Goal: Task Accomplishment & Management: Use online tool/utility

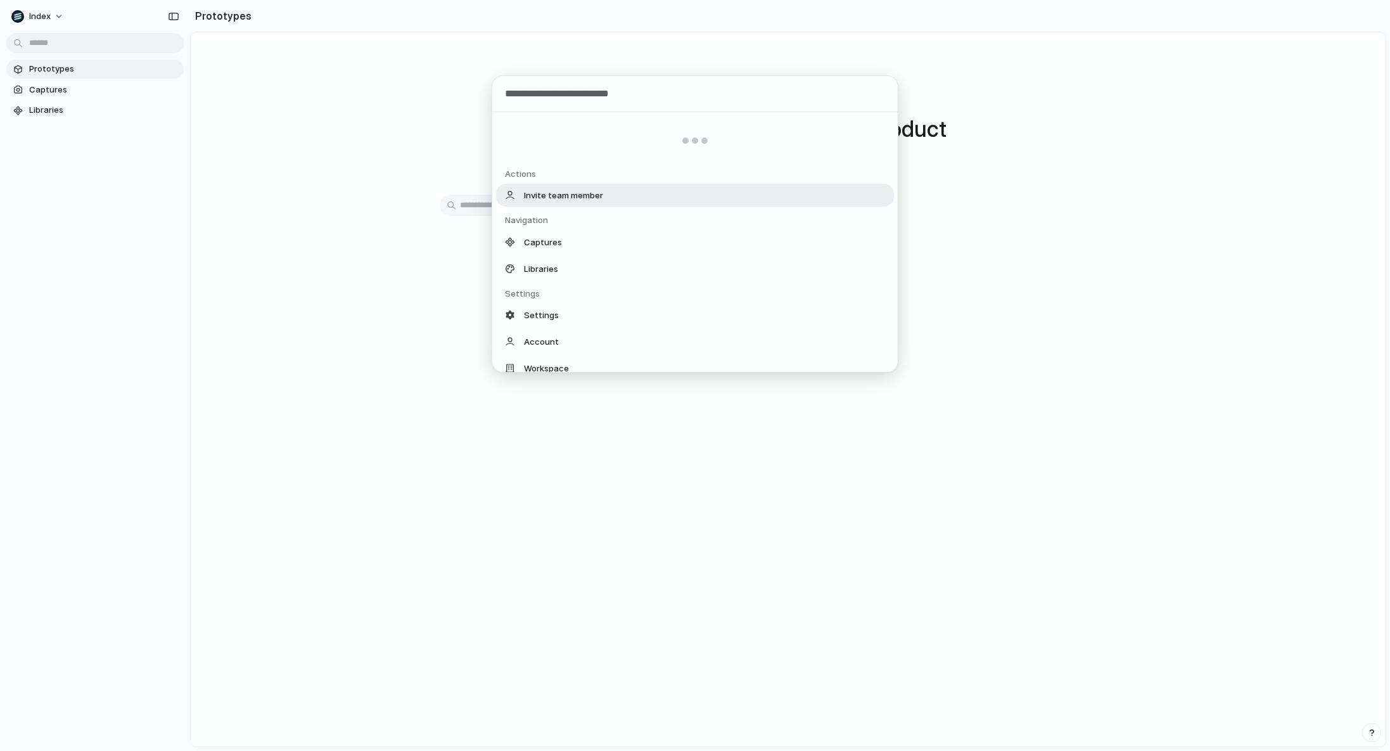
click at [64, 38] on body "Index Prototypes Captures Libraries Prototypes Prototype with your real product…" at bounding box center [695, 375] width 1390 height 751
click at [42, 20] on div "Actions Invite team member Navigation Captures Libraries Settings Settings Acco…" at bounding box center [695, 375] width 1390 height 751
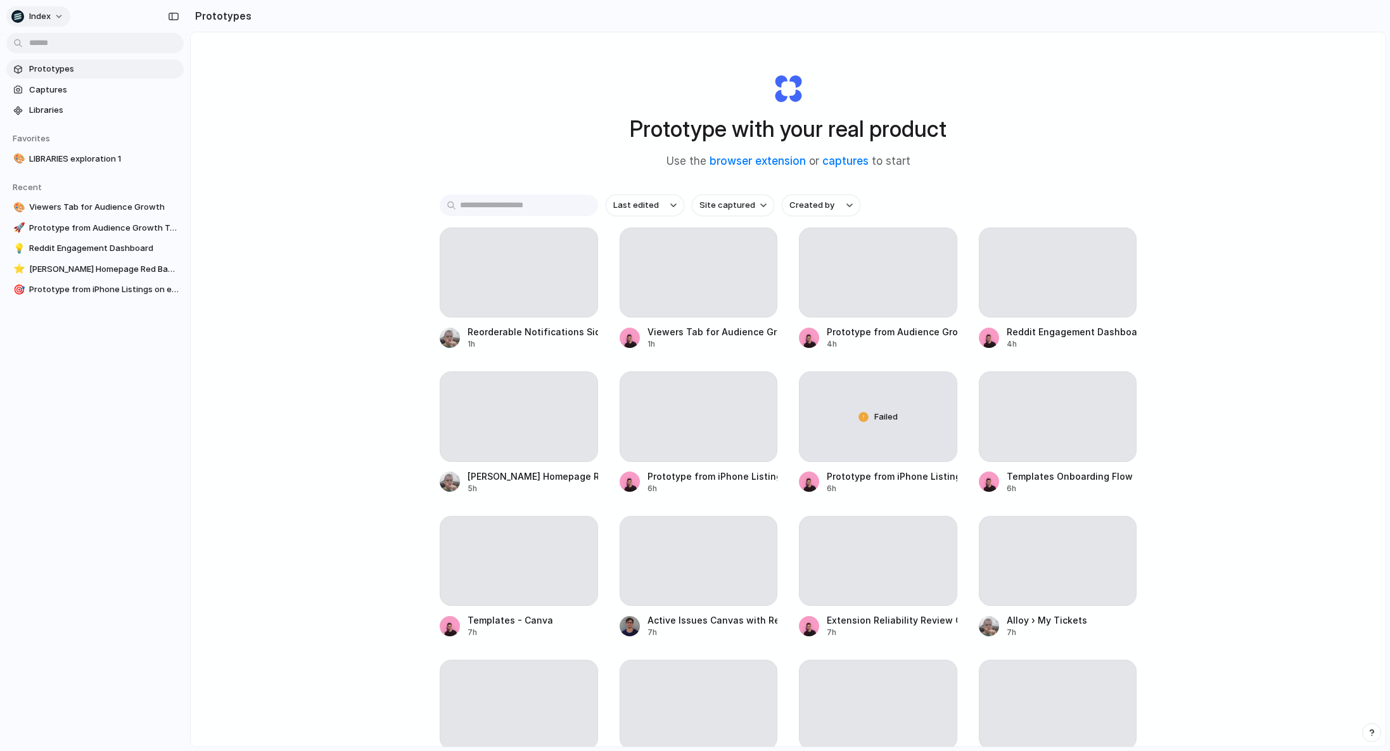
click at [42, 20] on span "Index" at bounding box center [40, 16] width 22 height 13
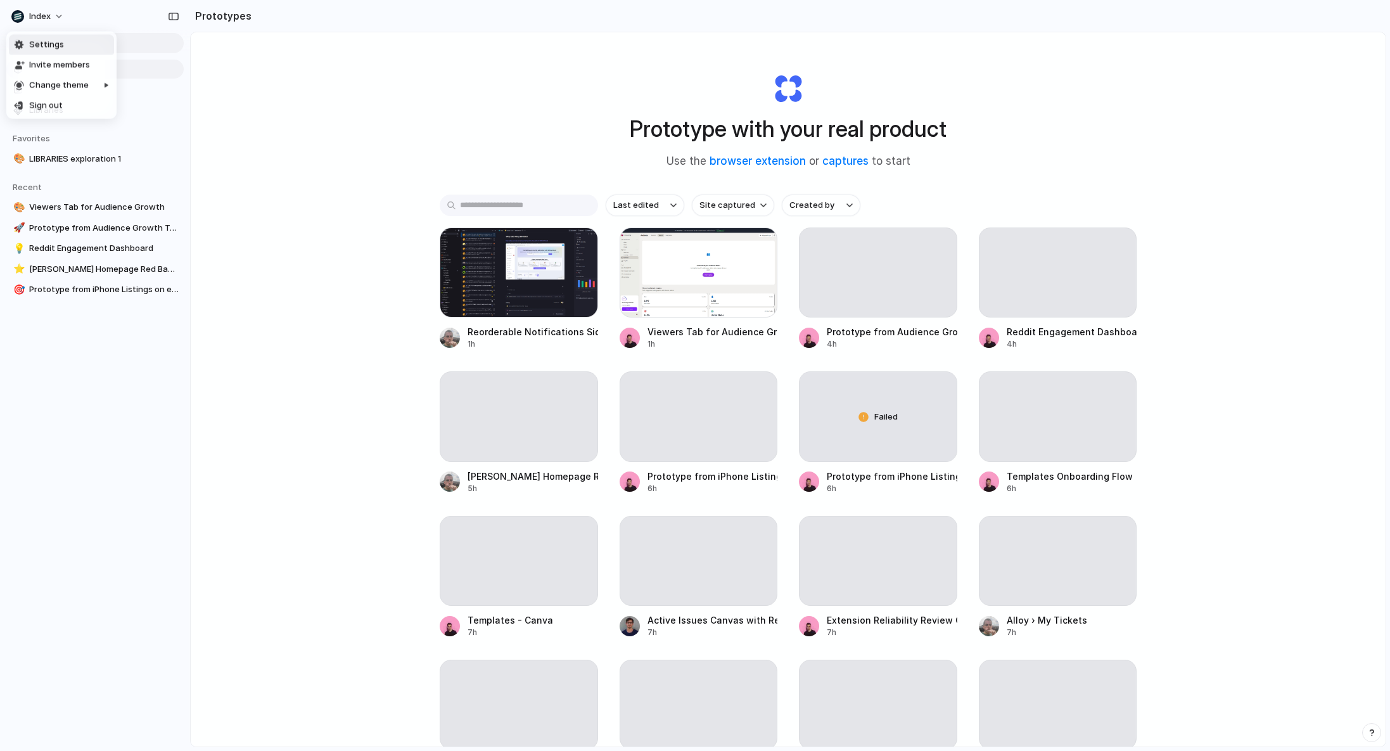
click at [60, 51] on span "Settings" at bounding box center [46, 45] width 35 height 13
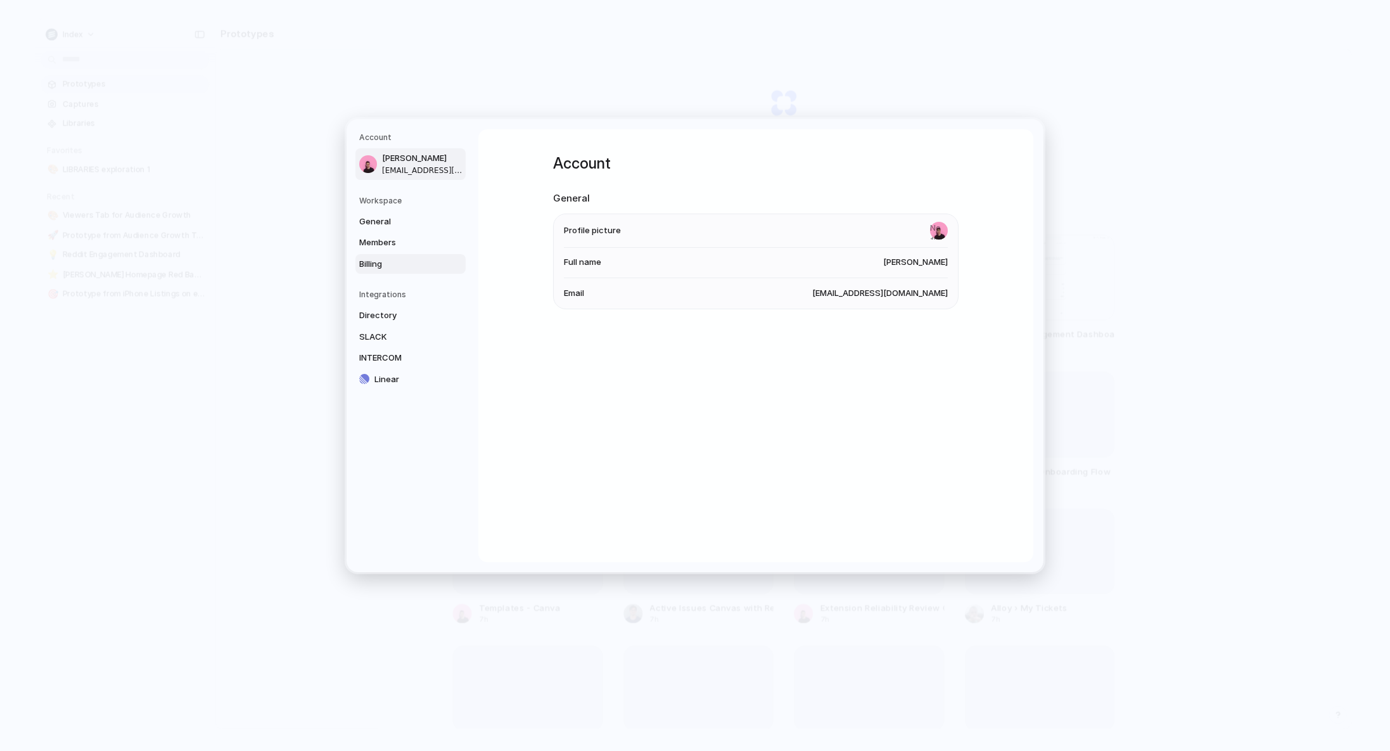
click at [369, 256] on link "Billing" at bounding box center [411, 263] width 110 height 20
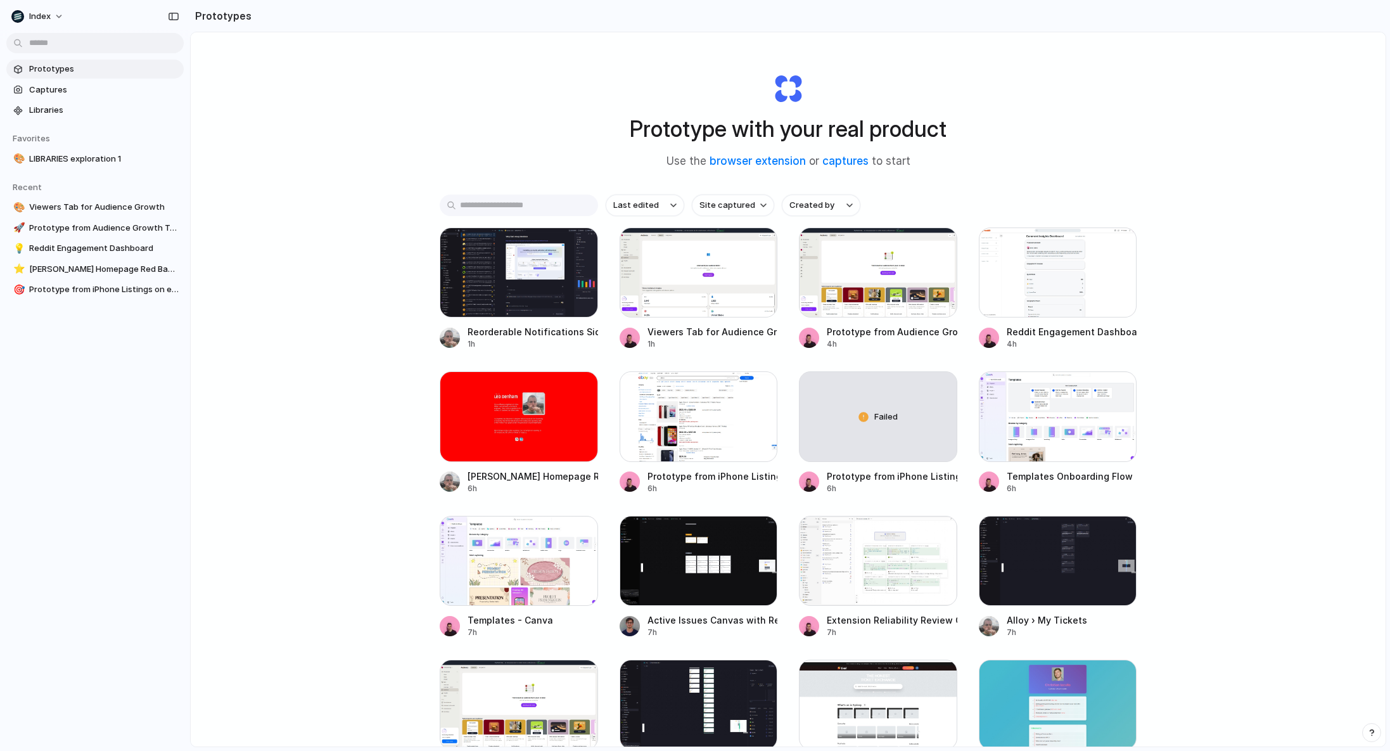
click at [686, 161] on span "Use the browser extension or captures to start" at bounding box center [789, 161] width 244 height 16
click at [93, 89] on span "Captures" at bounding box center [104, 90] width 150 height 13
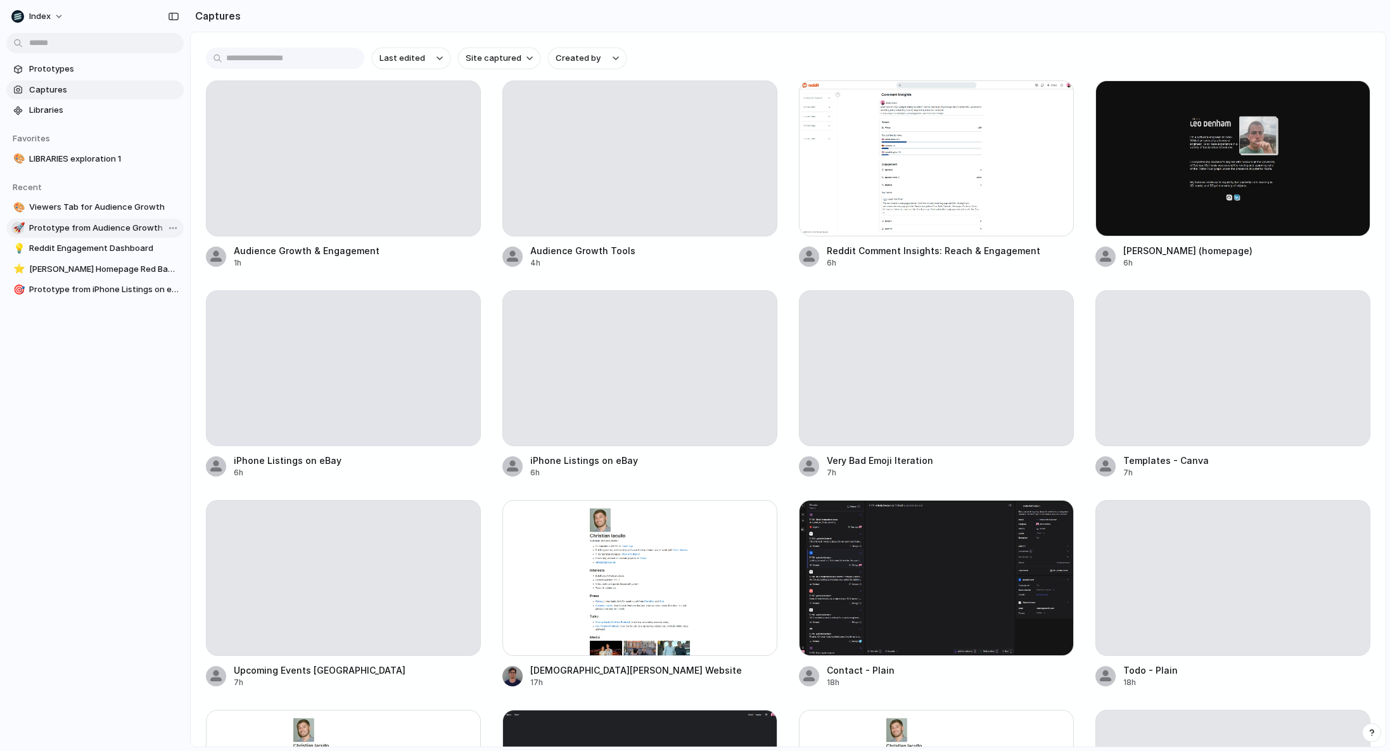
click at [17, 226] on div "🚀" at bounding box center [17, 228] width 9 height 15
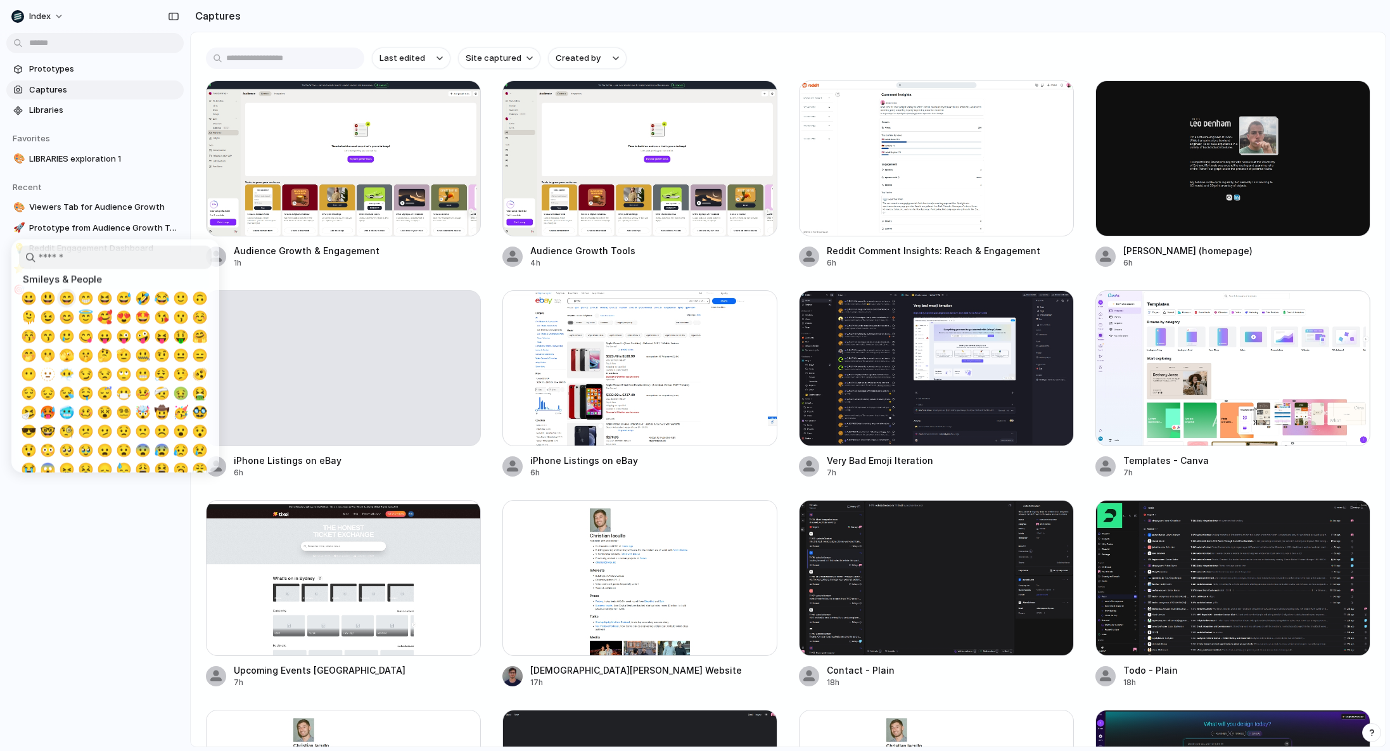
click at [70, 294] on span "😄" at bounding box center [67, 298] width 16 height 15
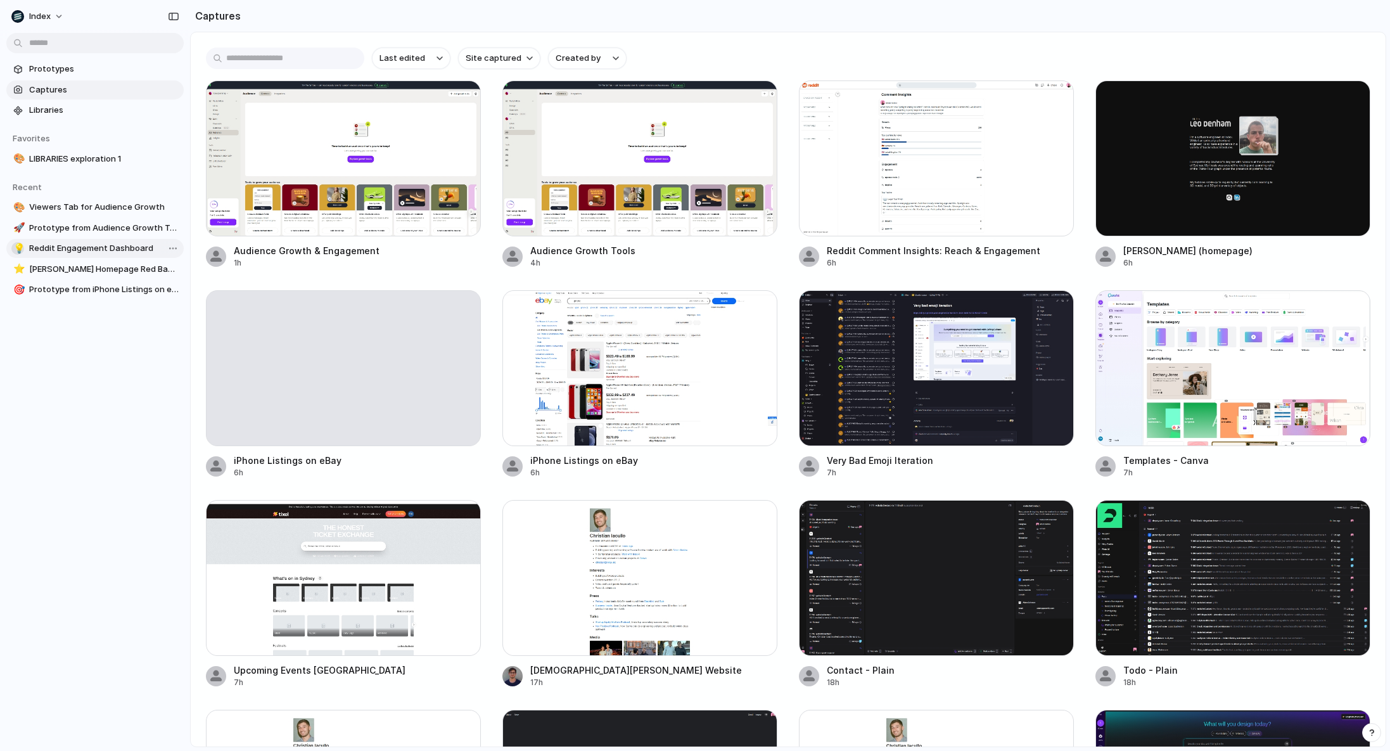
click at [18, 242] on div "💡" at bounding box center [17, 248] width 9 height 15
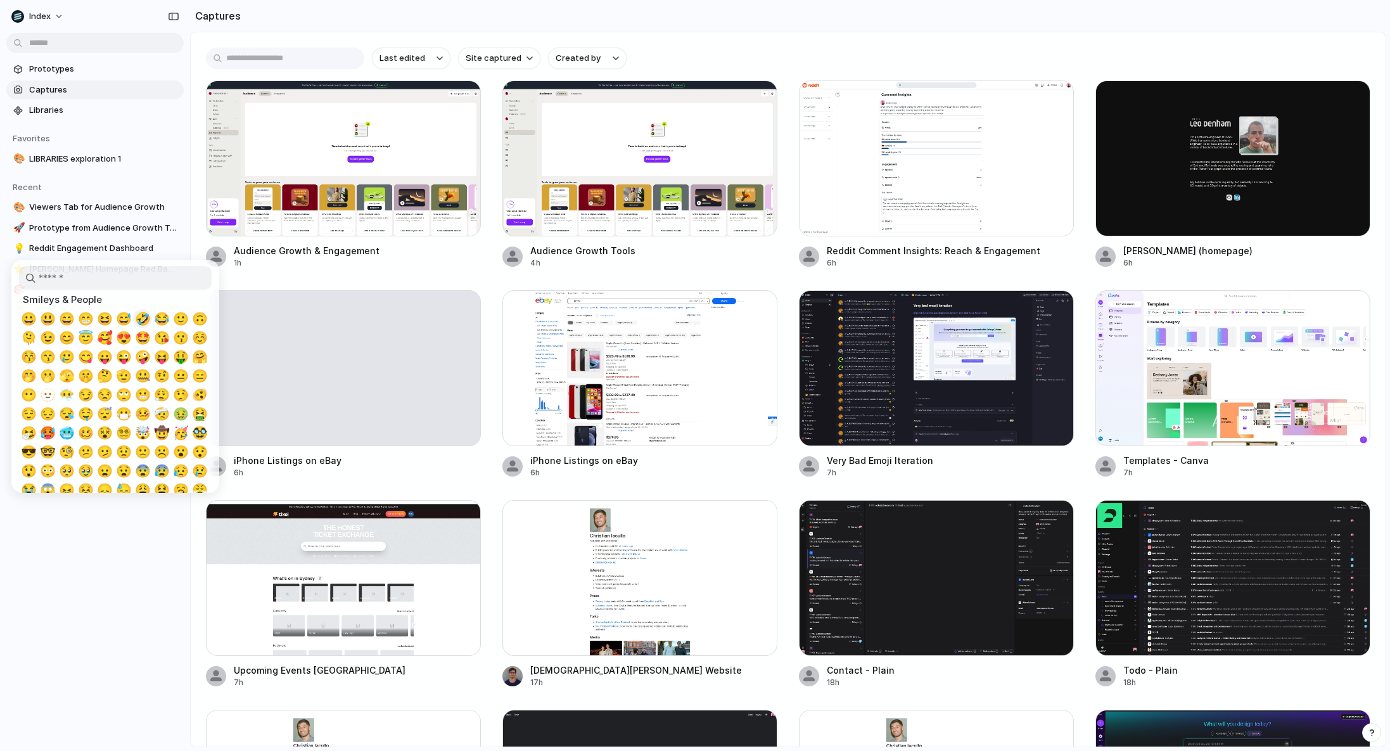
click at [147, 323] on span "🤣" at bounding box center [143, 318] width 16 height 15
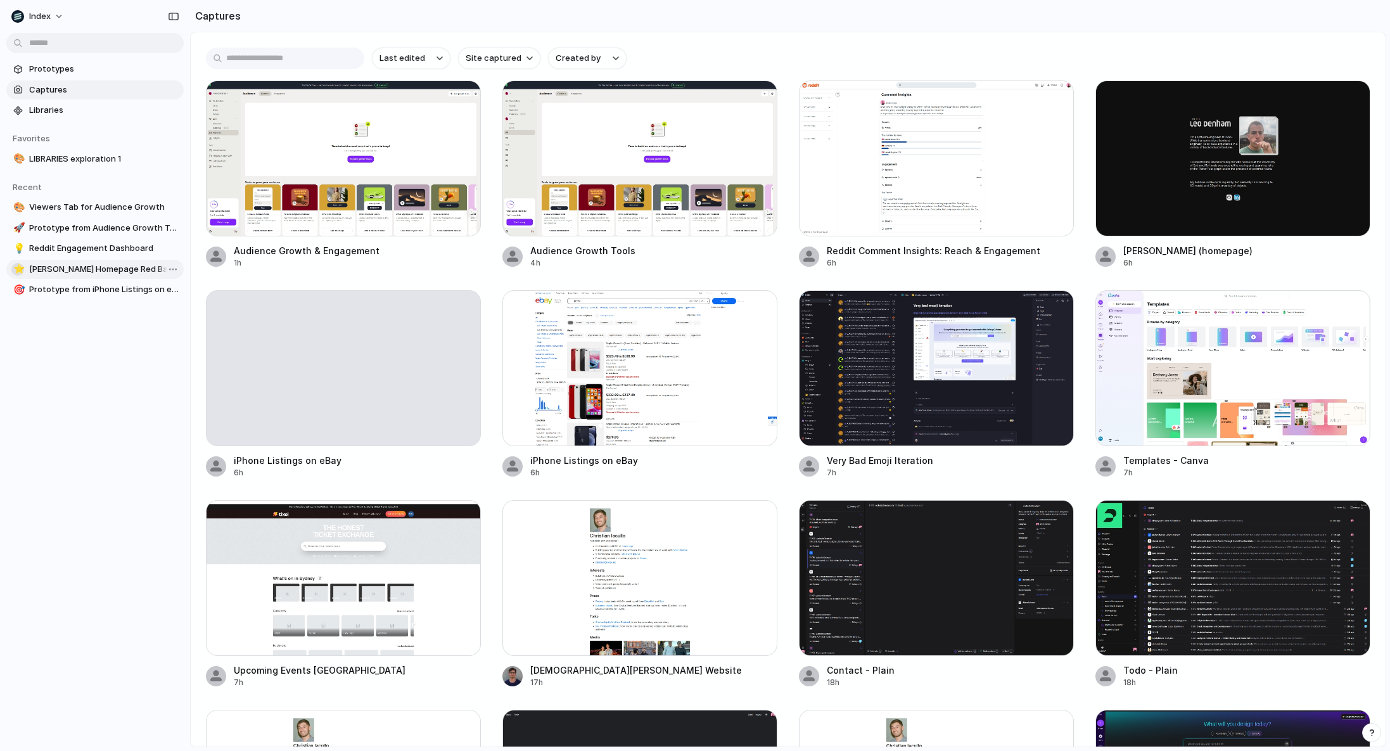
click at [17, 269] on div "⭐" at bounding box center [17, 269] width 9 height 15
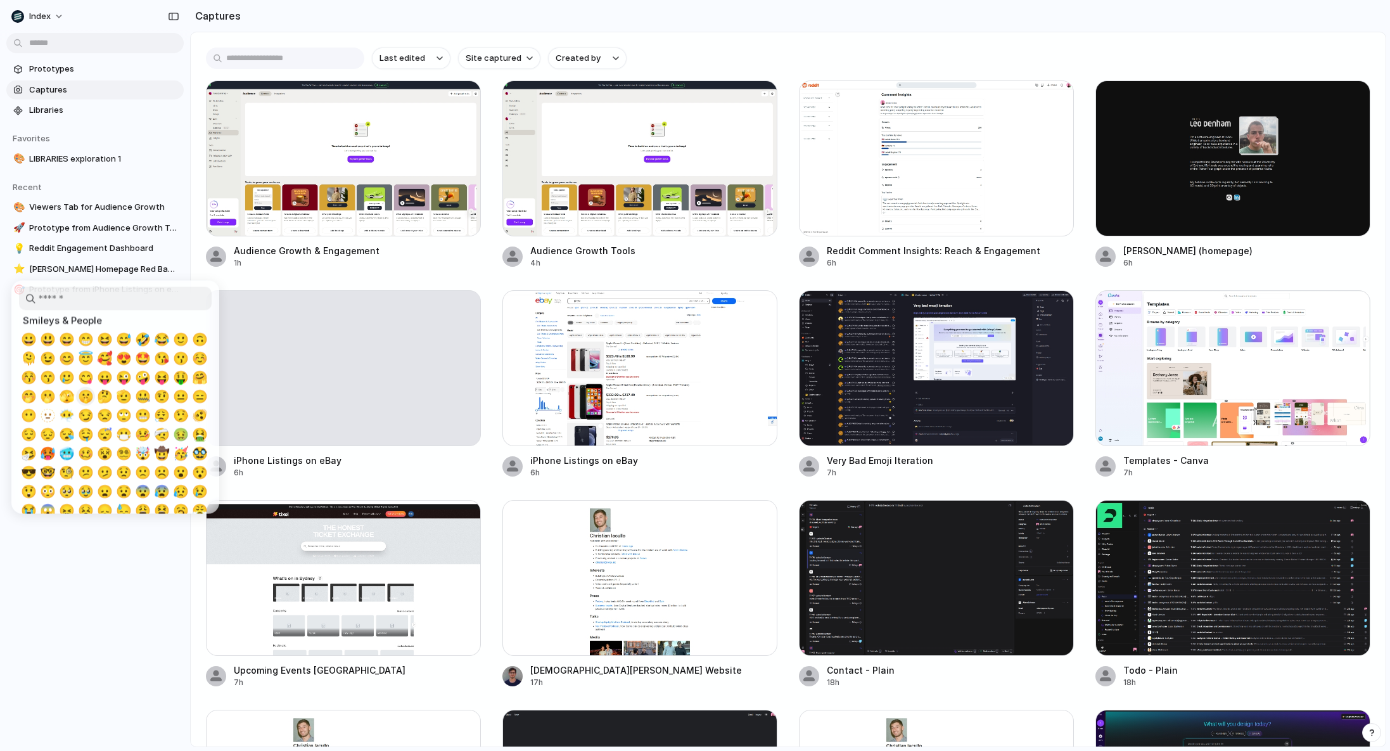
click at [86, 390] on span "🤫" at bounding box center [86, 396] width 16 height 15
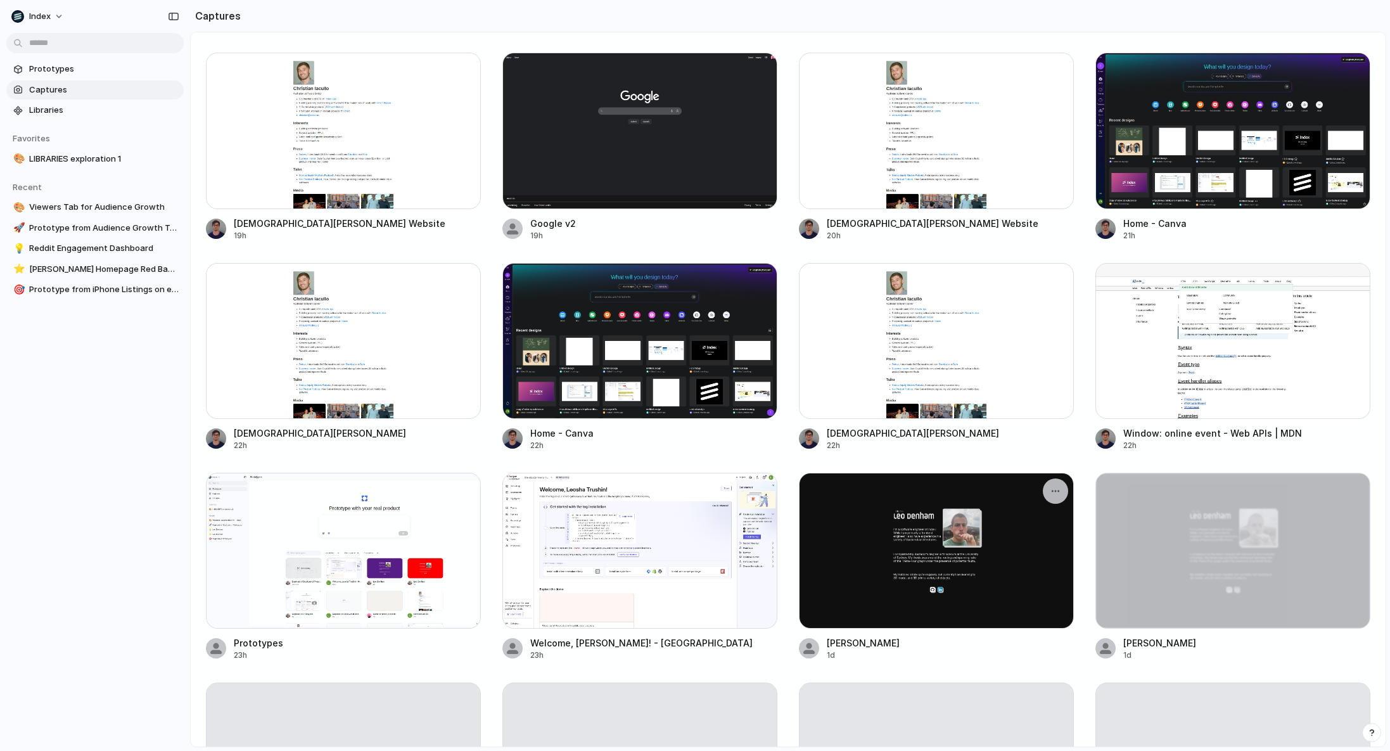
scroll to position [720, 0]
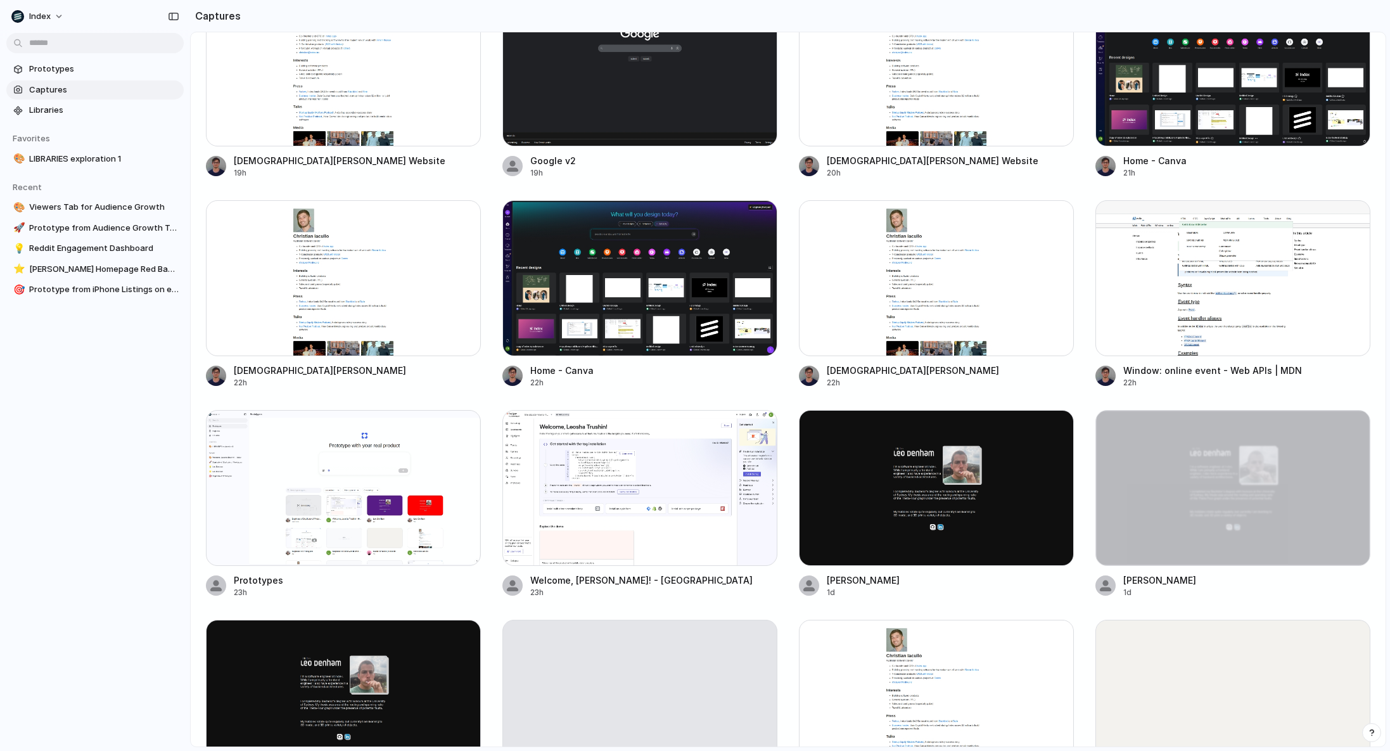
click at [788, 485] on div "Audience Growth & Engagement 1h Audience Growth Tools 4h Reddit Comment Insight…" at bounding box center [788, 294] width 1165 height 1867
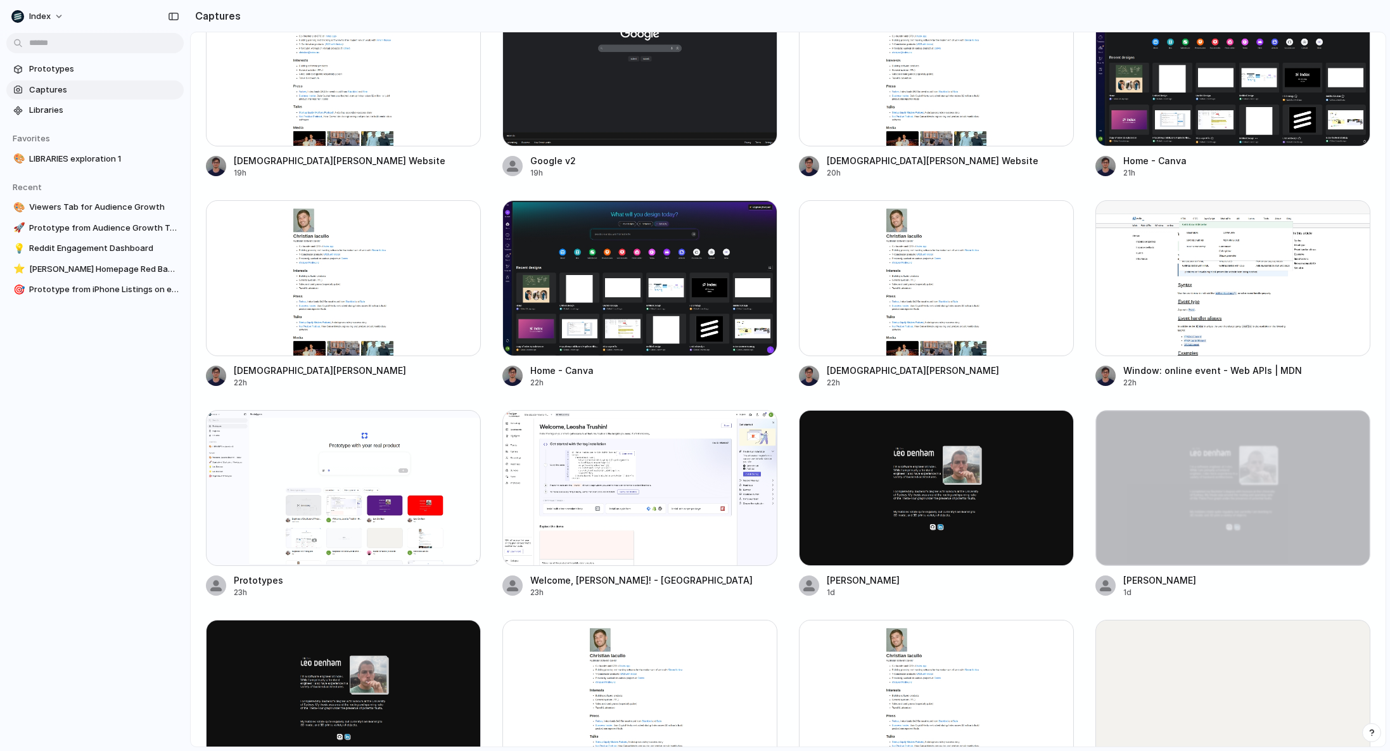
scroll to position [0, 0]
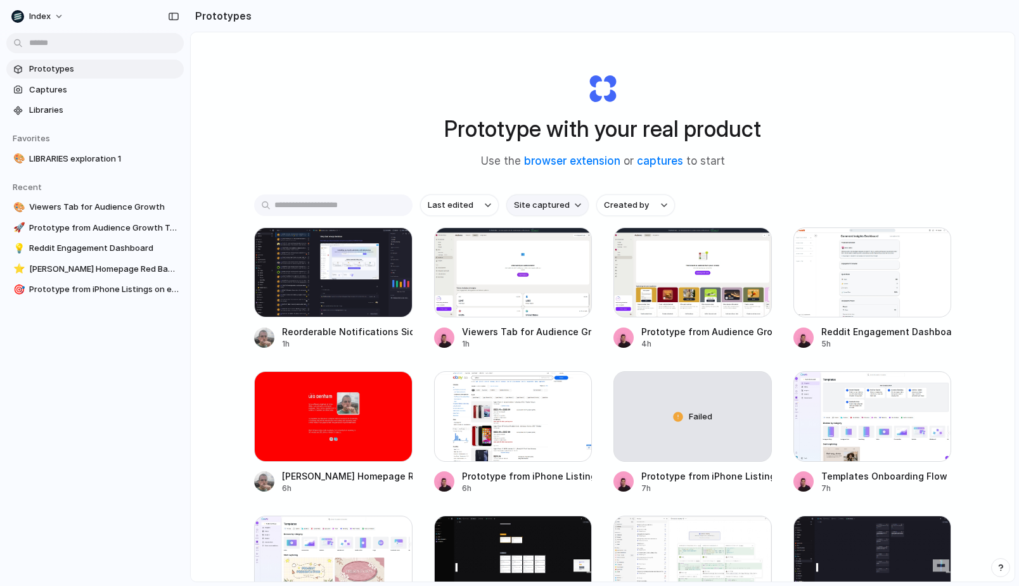
click at [549, 202] on span "Site captured" at bounding box center [542, 205] width 56 height 13
type input "*****"
click at [563, 278] on div at bounding box center [513, 273] width 158 height 90
click at [518, 205] on span "Site captured" at bounding box center [542, 205] width 56 height 13
type input "*****"
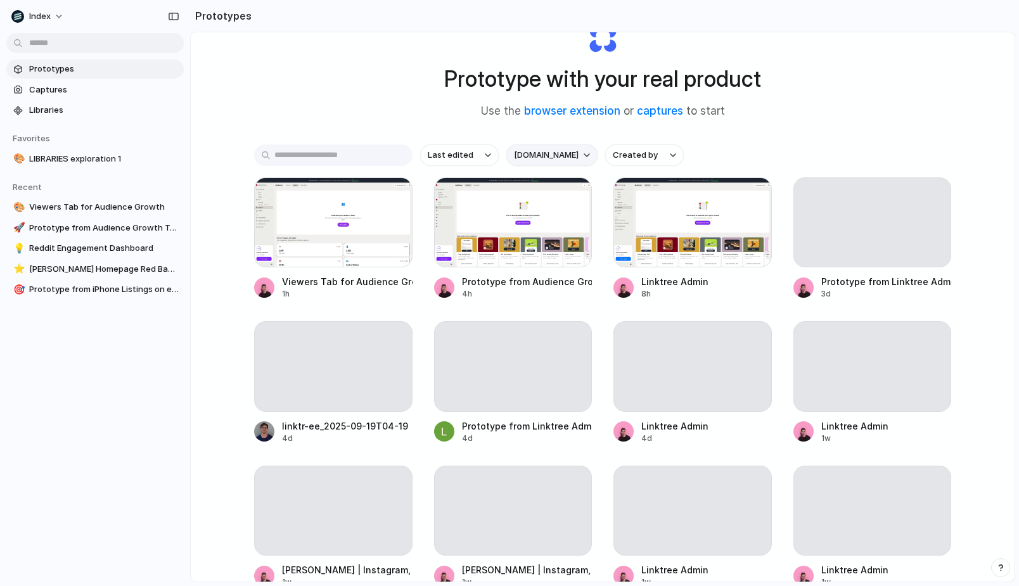
scroll to position [46, 0]
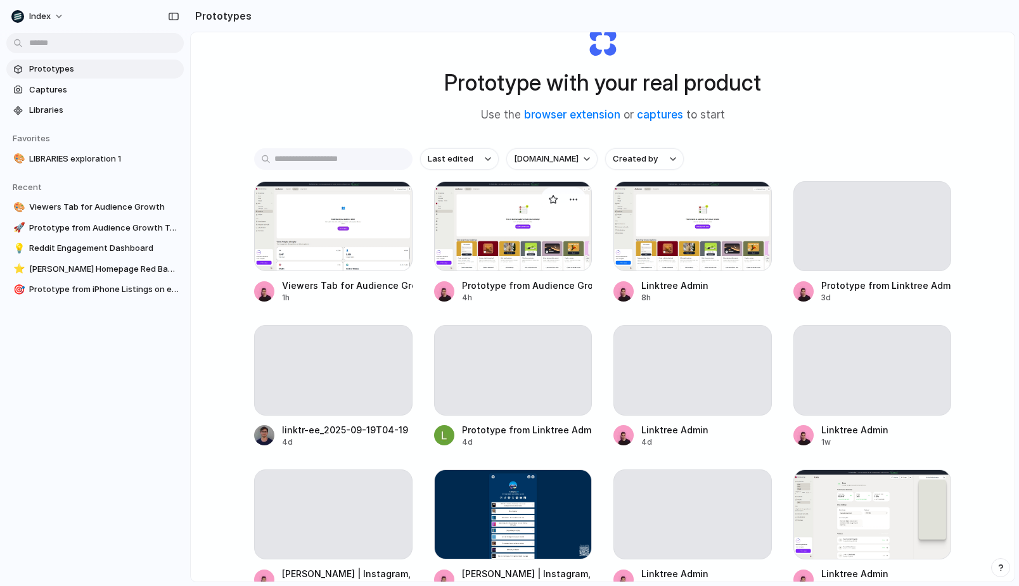
click at [519, 222] on div at bounding box center [513, 226] width 158 height 90
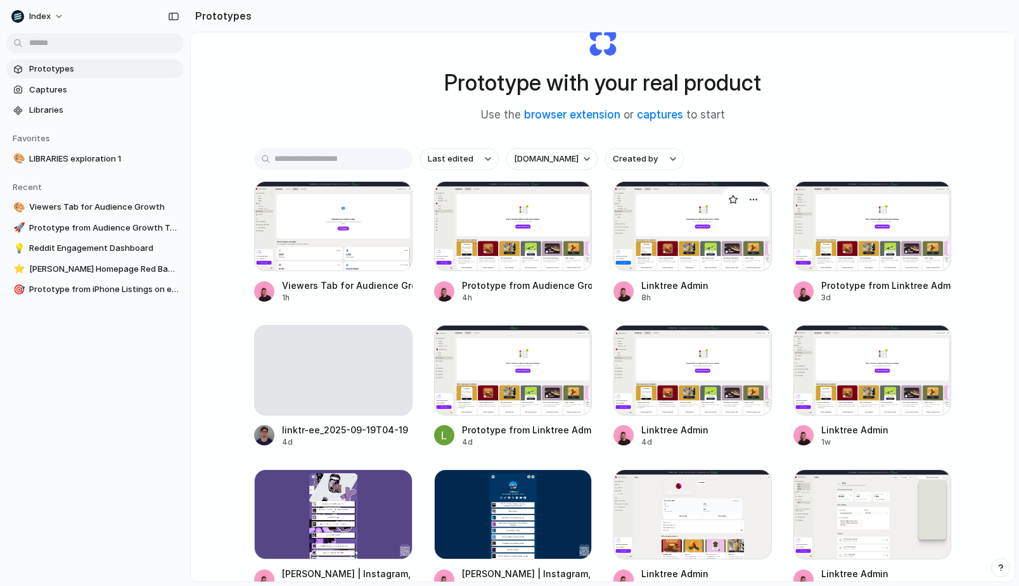
click at [650, 228] on div at bounding box center [692, 226] width 158 height 90
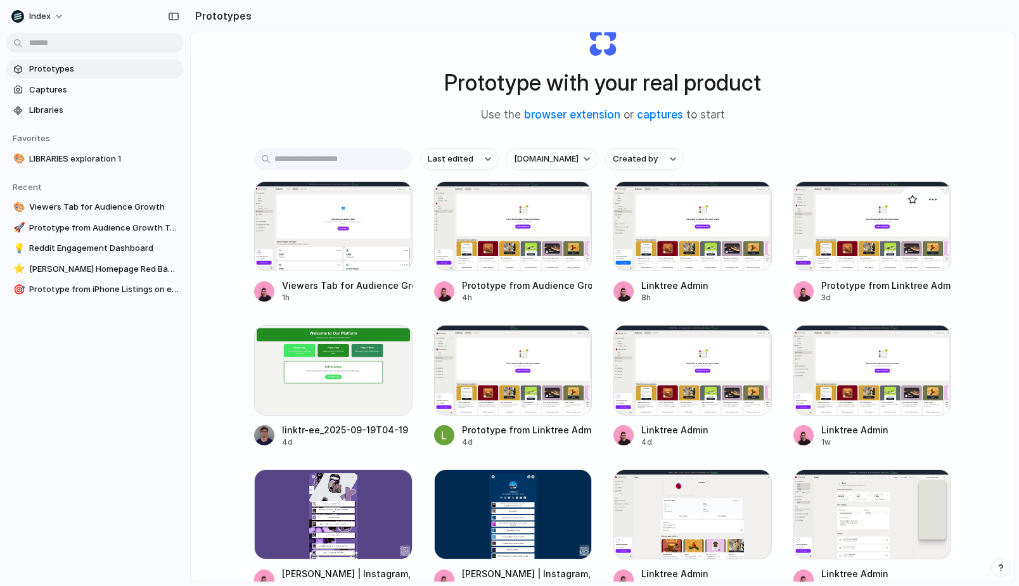
click at [800, 226] on div at bounding box center [872, 226] width 158 height 90
click at [499, 372] on div at bounding box center [513, 370] width 158 height 90
click at [667, 372] on div at bounding box center [692, 370] width 158 height 90
click at [839, 369] on div at bounding box center [872, 370] width 158 height 90
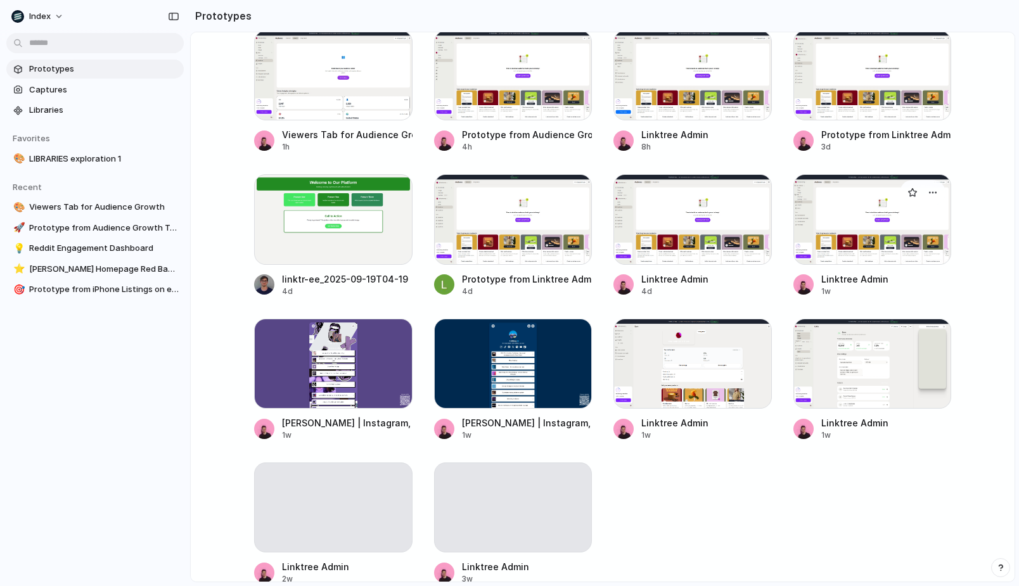
scroll to position [265, 0]
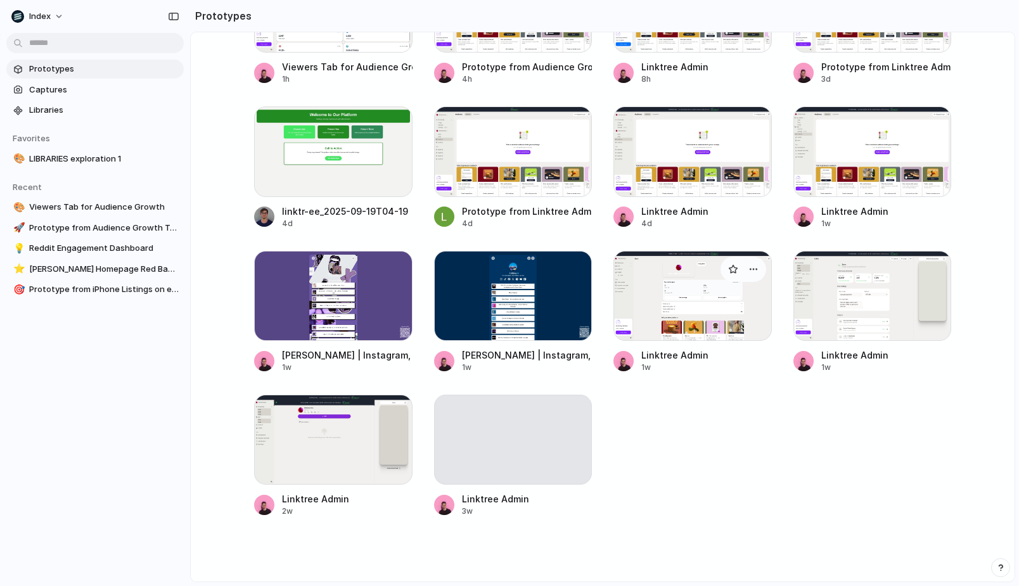
click at [707, 355] on div "Linktree Admin 1w" at bounding box center [692, 361] width 158 height 25
click at [870, 335] on div at bounding box center [872, 296] width 158 height 90
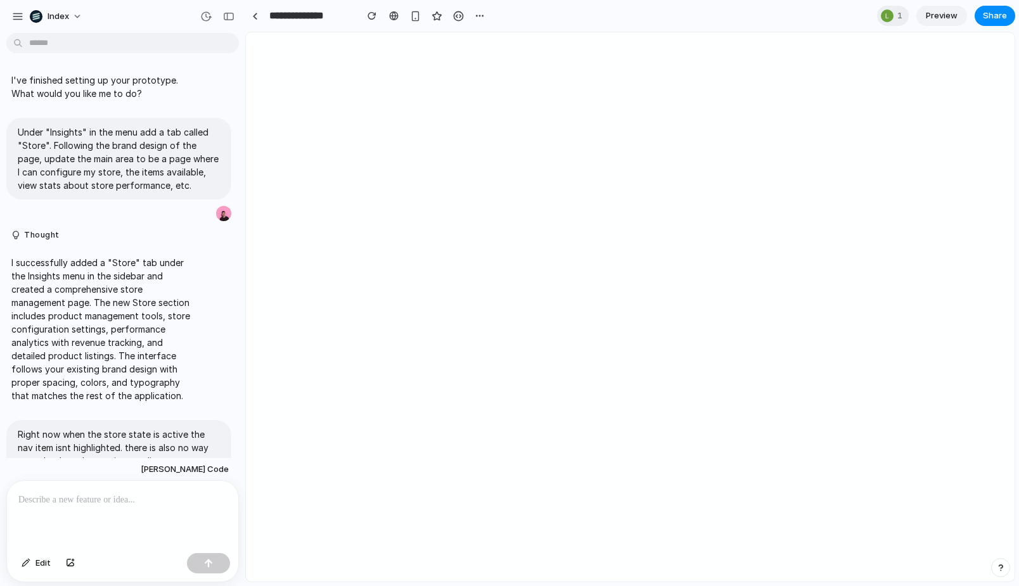
scroll to position [536, 0]
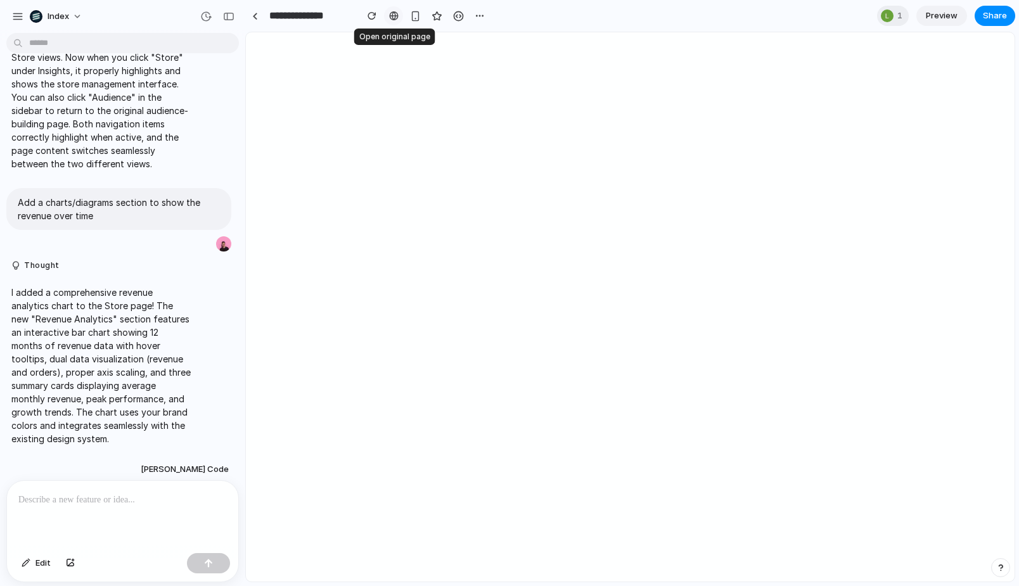
click at [399, 9] on link at bounding box center [393, 15] width 19 height 19
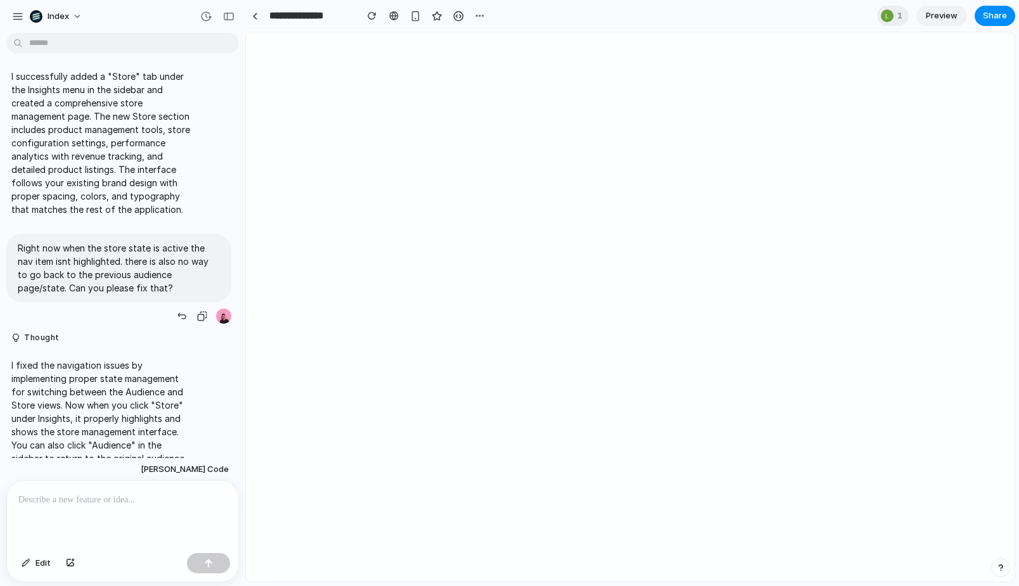
scroll to position [0, 0]
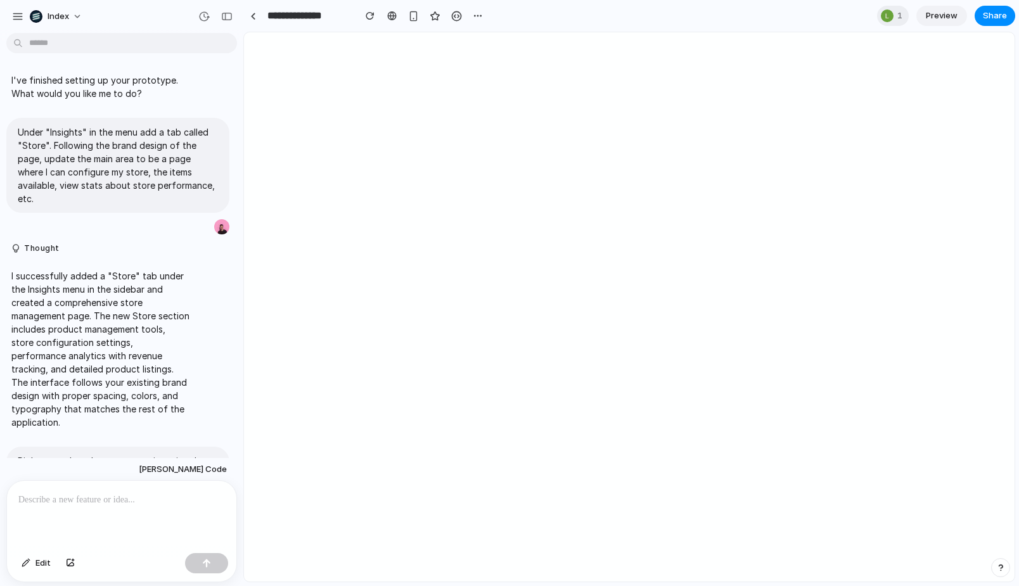
drag, startPoint x: 243, startPoint y: 297, endPoint x: 215, endPoint y: 297, distance: 27.9
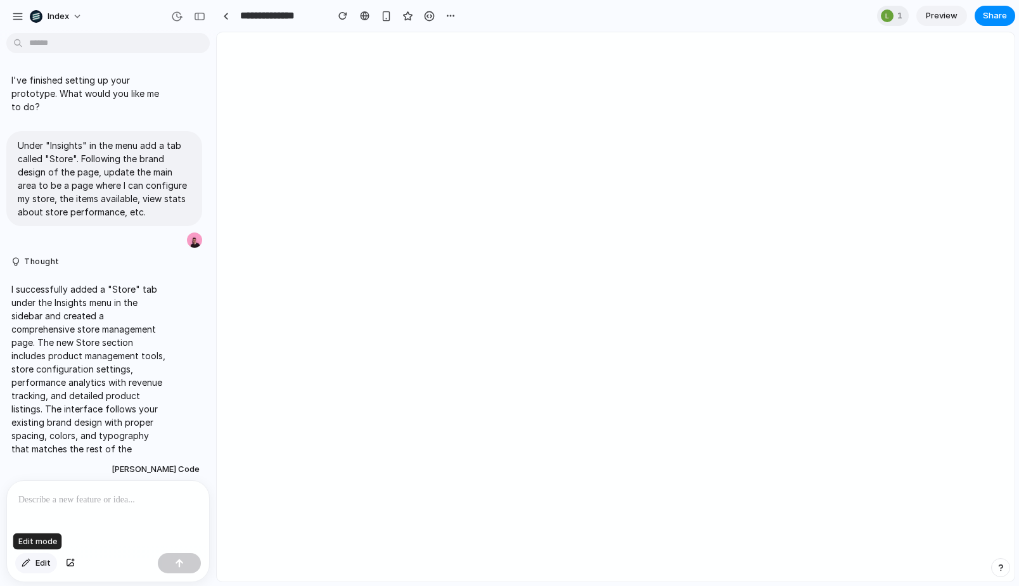
click at [41, 560] on span "Edit" at bounding box center [42, 563] width 15 height 13
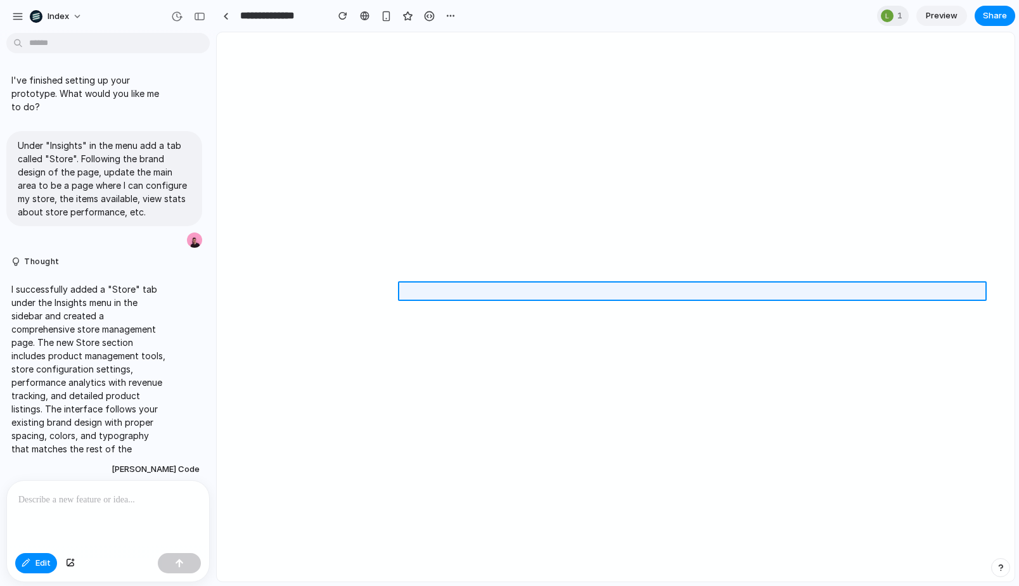
click at [437, 292] on div at bounding box center [615, 307] width 797 height 549
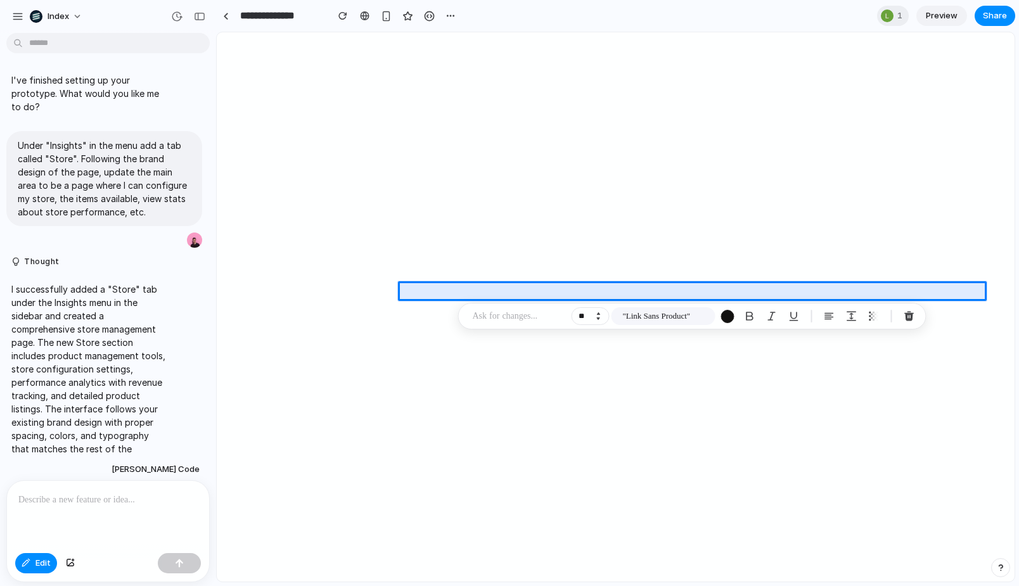
click at [597, 313] on button "Increment" at bounding box center [598, 314] width 13 height 6
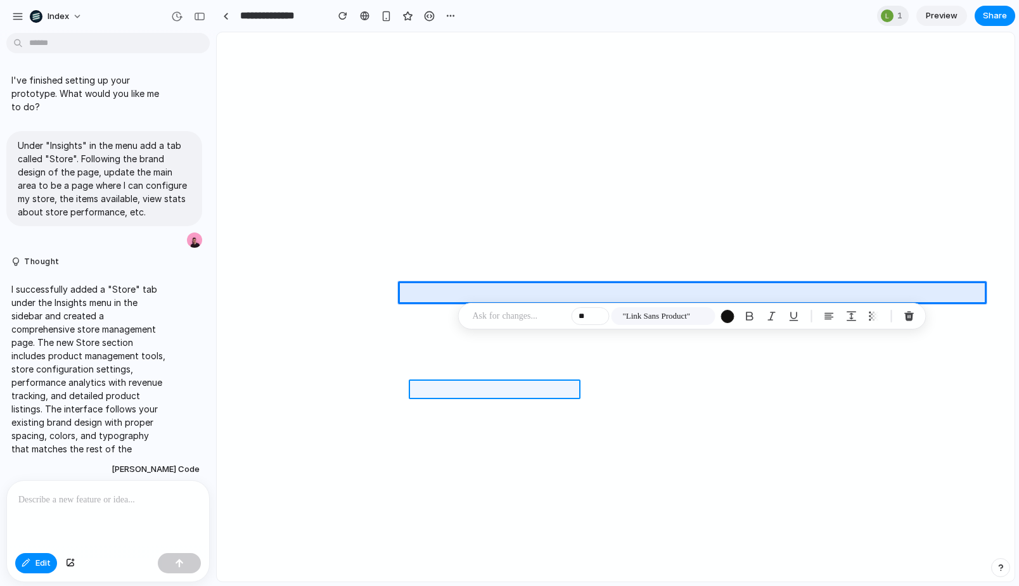
click at [456, 390] on div at bounding box center [615, 307] width 797 height 549
type input "**"
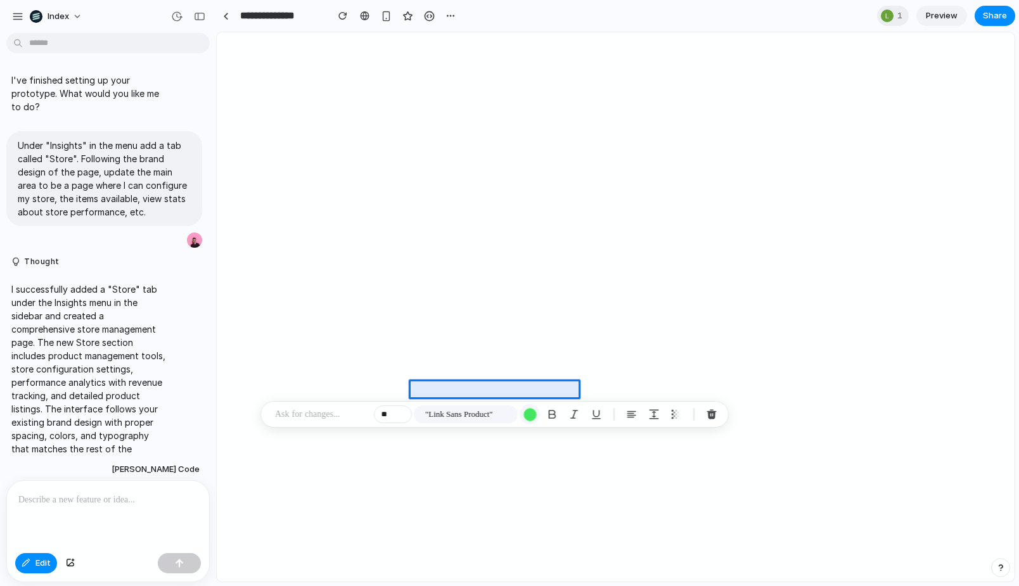
click at [529, 415] on div "button" at bounding box center [529, 414] width 13 height 13
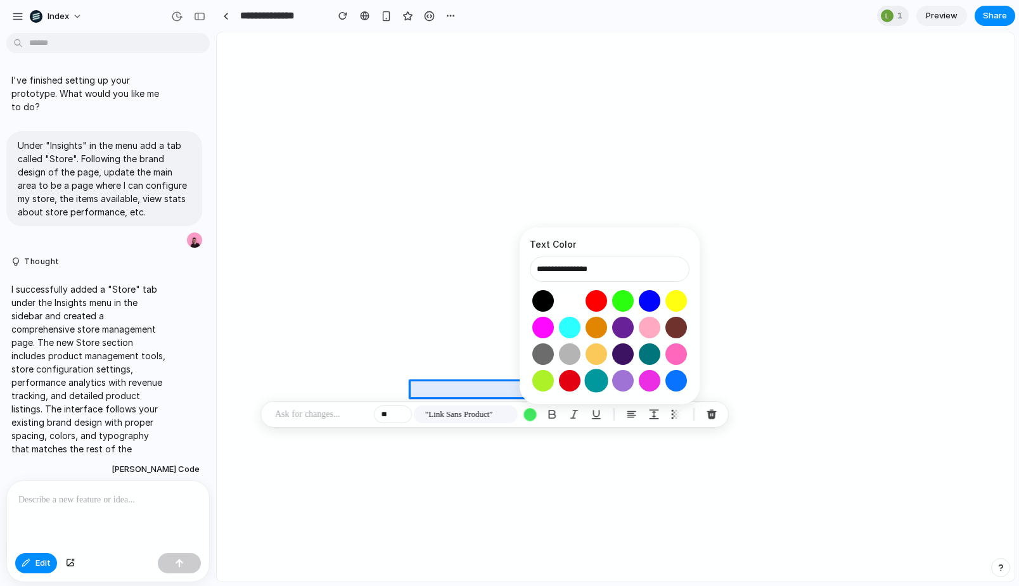
click at [593, 380] on button "Select color oklch(0.59 0.16 196)" at bounding box center [595, 380] width 23 height 23
type input "**********"
click at [551, 414] on div "button" at bounding box center [551, 414] width 11 height 11
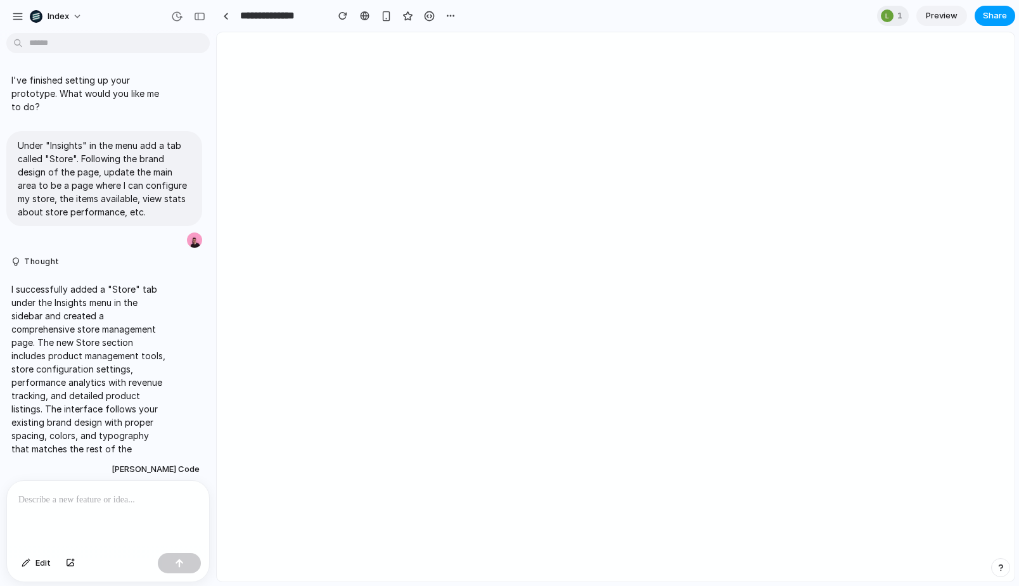
click at [984, 10] on span "Share" at bounding box center [995, 16] width 24 height 13
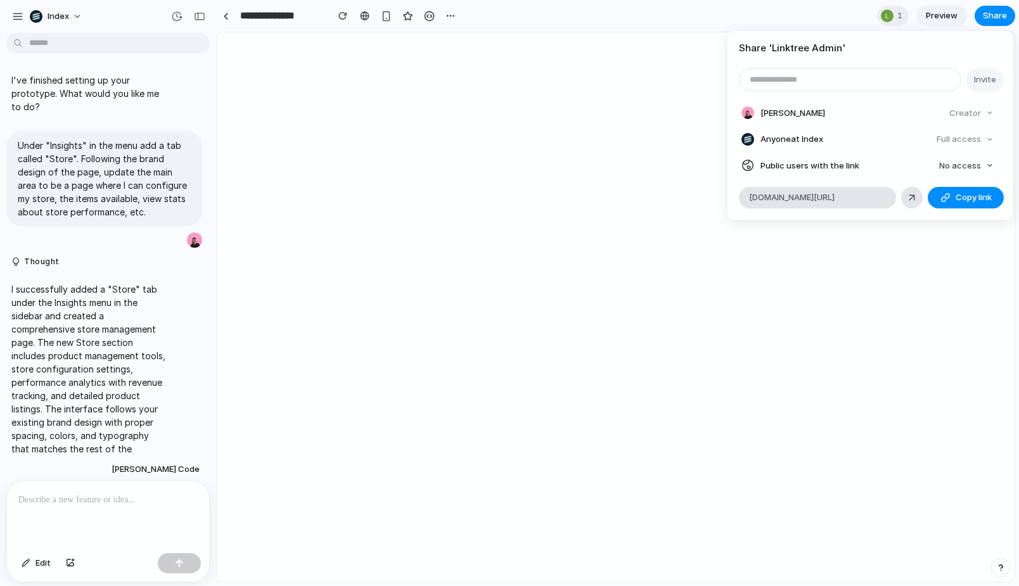
click at [527, 200] on div "Share ' Linktree Admin ' Invite Simon Kubica Creator Anyone at Index Full acces…" at bounding box center [509, 293] width 1019 height 586
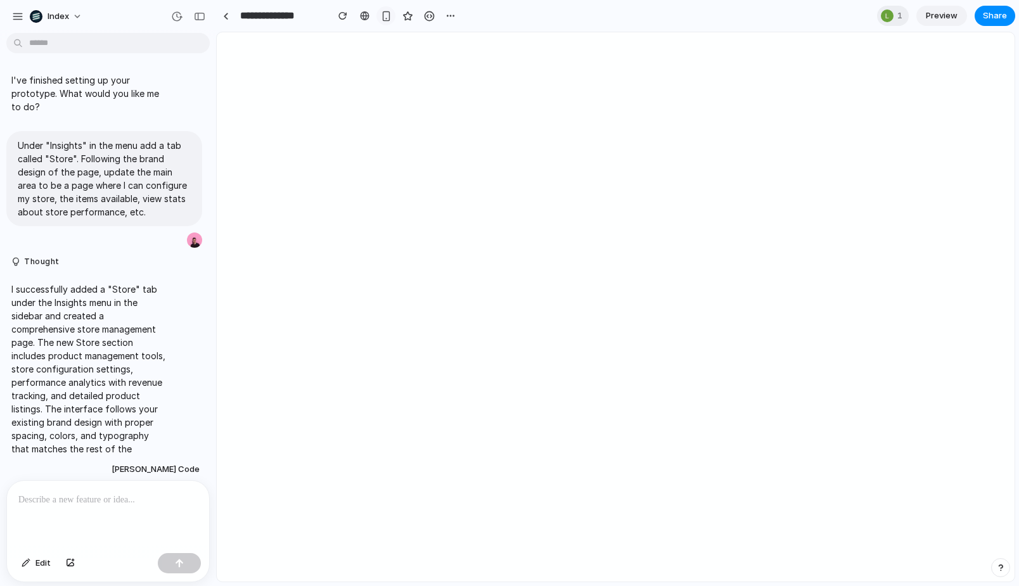
click at [385, 22] on button "button" at bounding box center [385, 15] width 19 height 19
click at [385, 17] on div "button" at bounding box center [386, 16] width 10 height 10
click at [157, 506] on p at bounding box center [107, 499] width 179 height 15
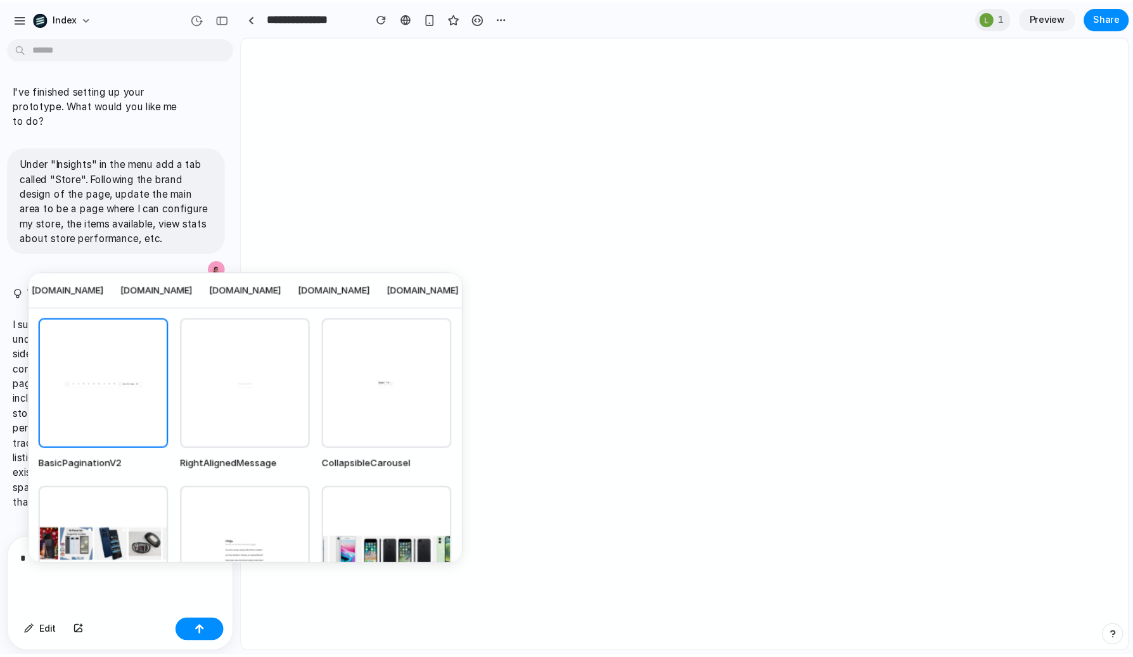
scroll to position [0, 1011]
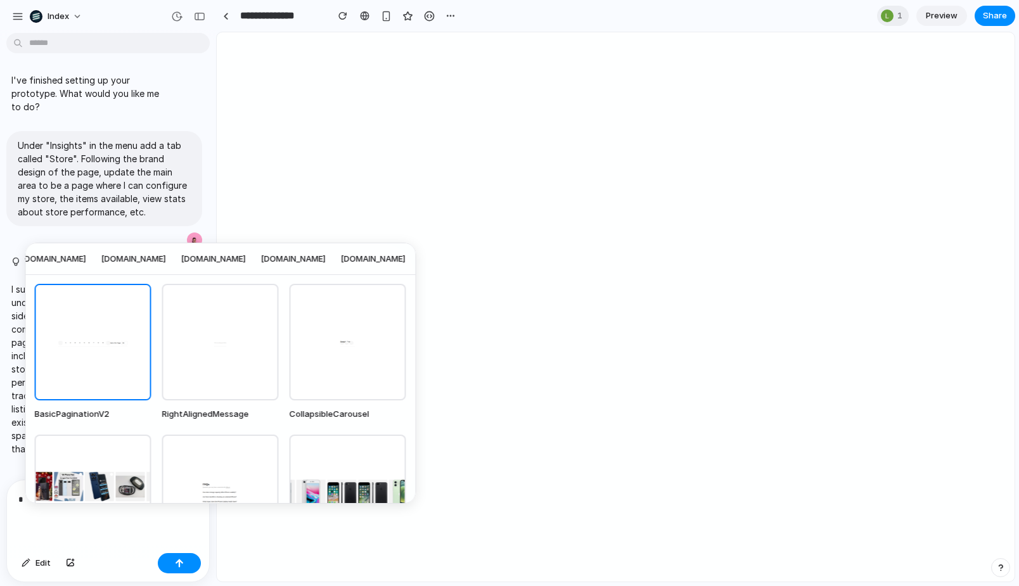
click at [166, 257] on span "security.microsoft.com" at bounding box center [133, 259] width 65 height 13
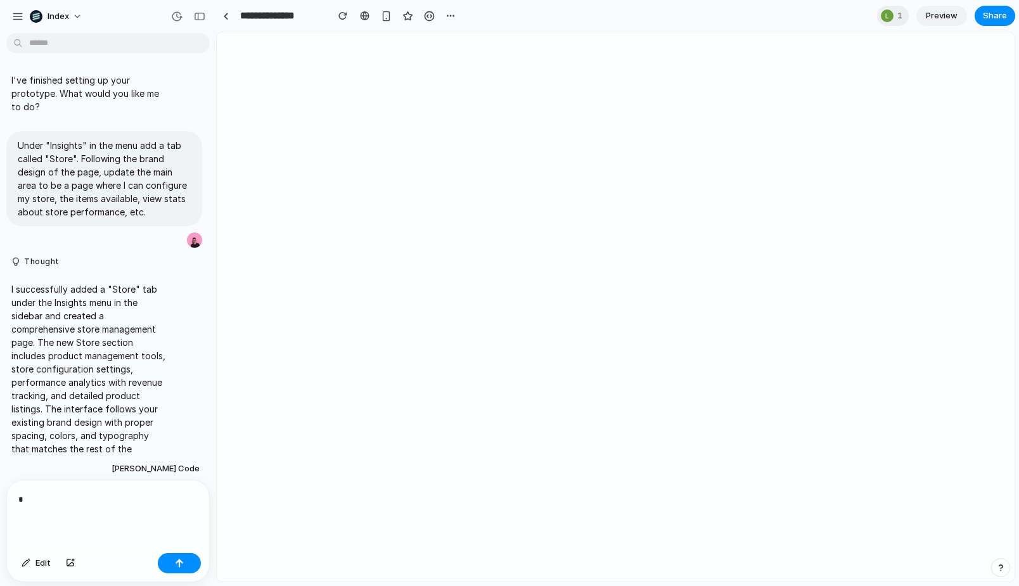
click at [146, 507] on div "*" at bounding box center [108, 514] width 202 height 68
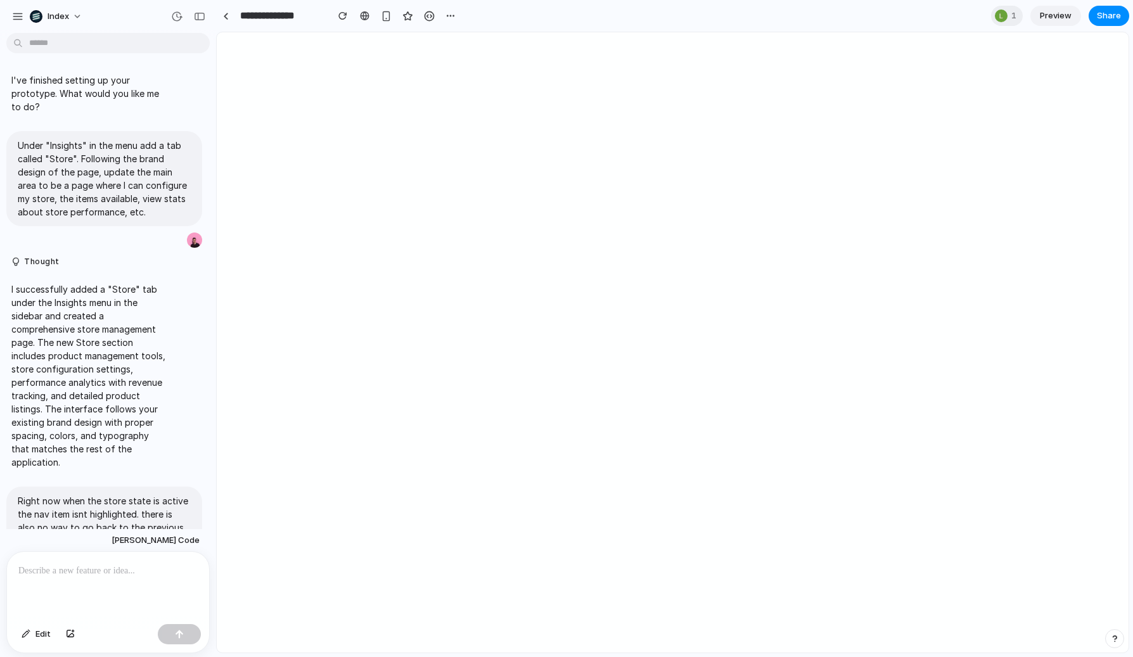
scroll to position [584, 0]
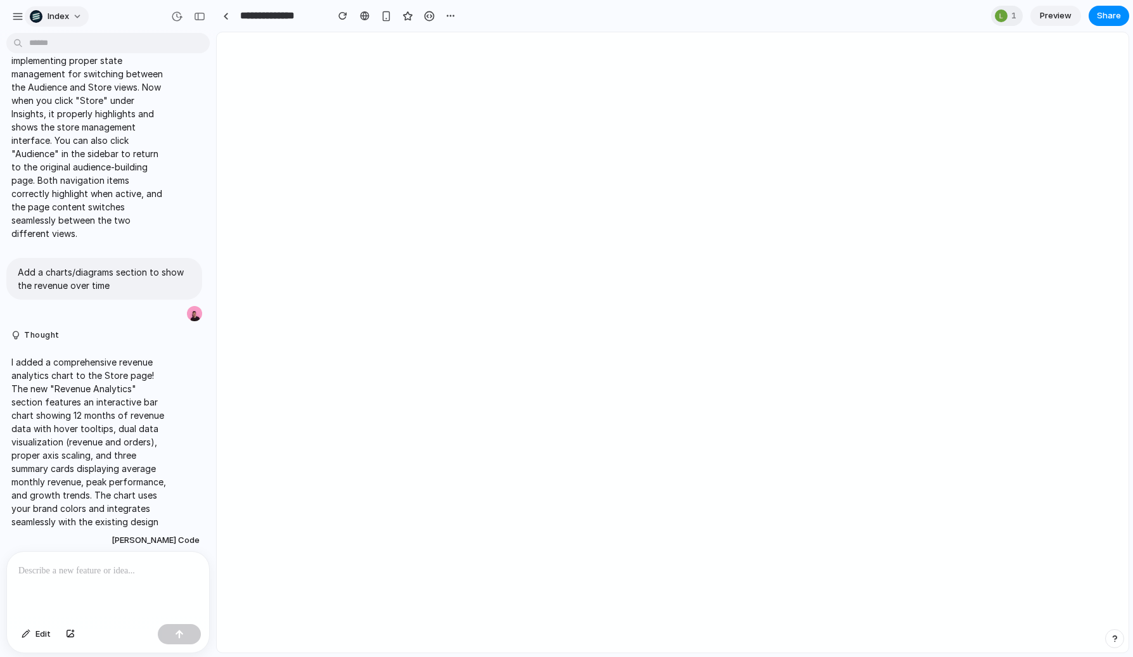
click at [61, 17] on span "Index" at bounding box center [59, 16] width 22 height 13
click at [61, 44] on span "Settings" at bounding box center [65, 45] width 35 height 13
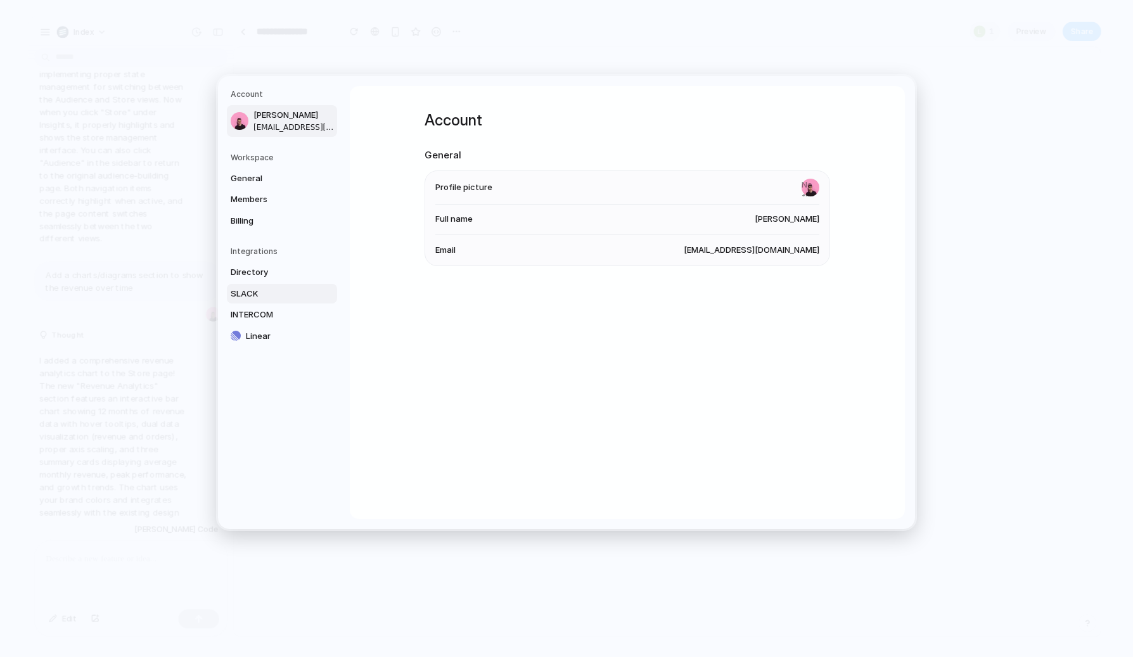
click at [241, 302] on link "SLACK" at bounding box center [282, 293] width 110 height 20
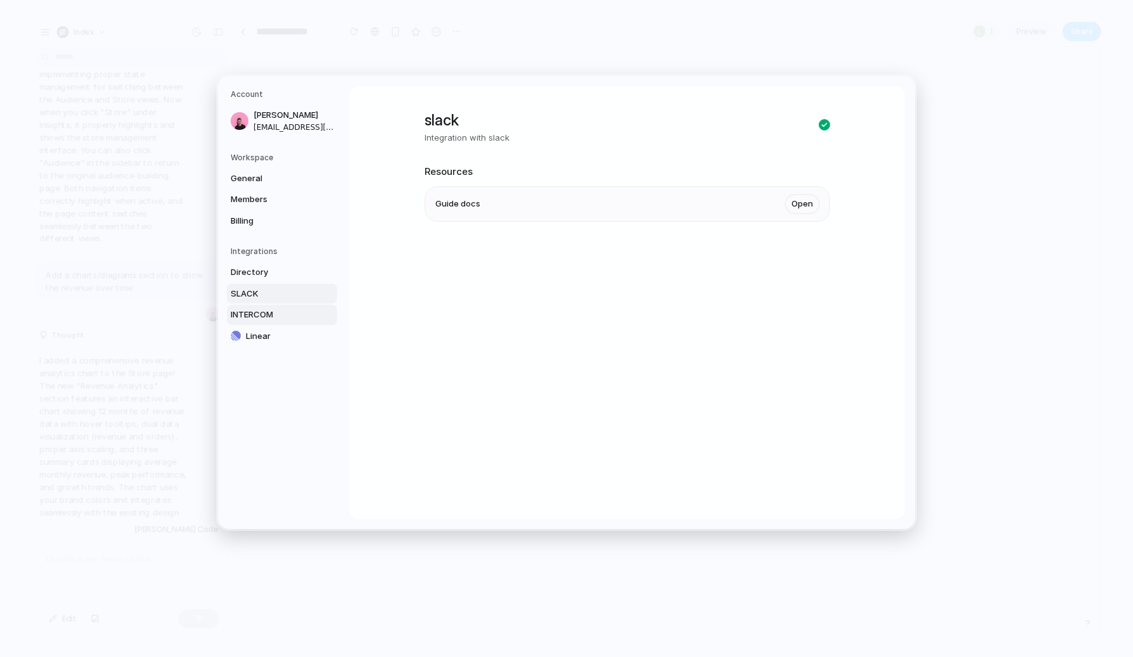
click at [241, 314] on span "INTERCOM" at bounding box center [271, 315] width 81 height 13
click at [241, 333] on div "Linear" at bounding box center [279, 336] width 96 height 13
click at [264, 272] on span "Directory" at bounding box center [271, 272] width 81 height 13
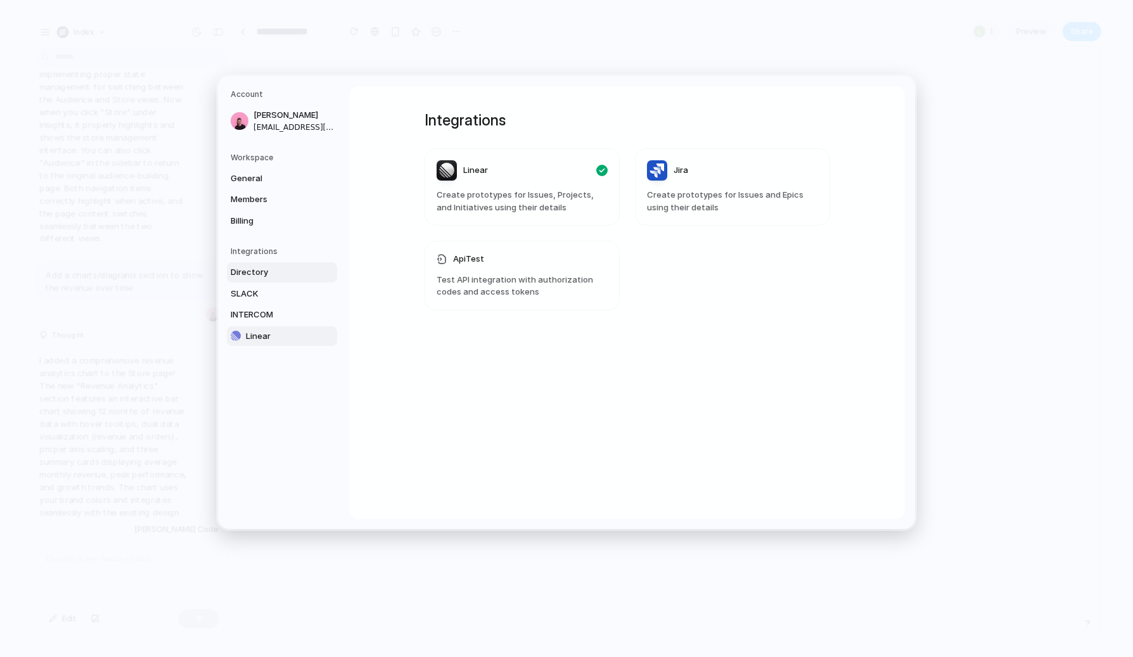
click at [260, 332] on span "Linear" at bounding box center [286, 336] width 81 height 13
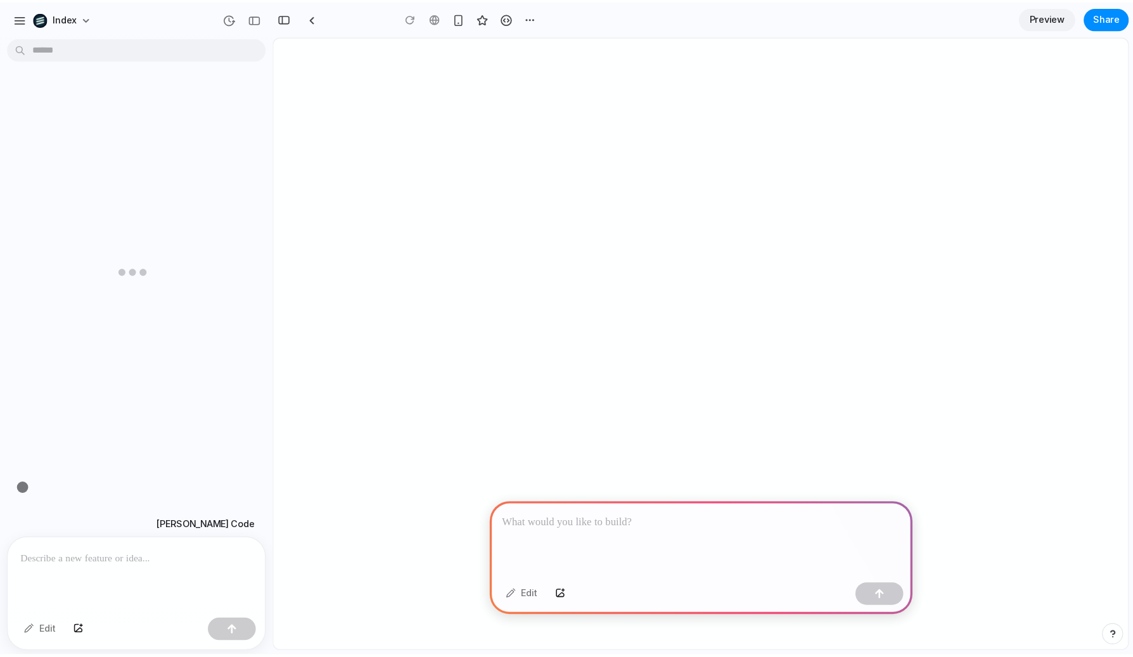
scroll to position [0, 11]
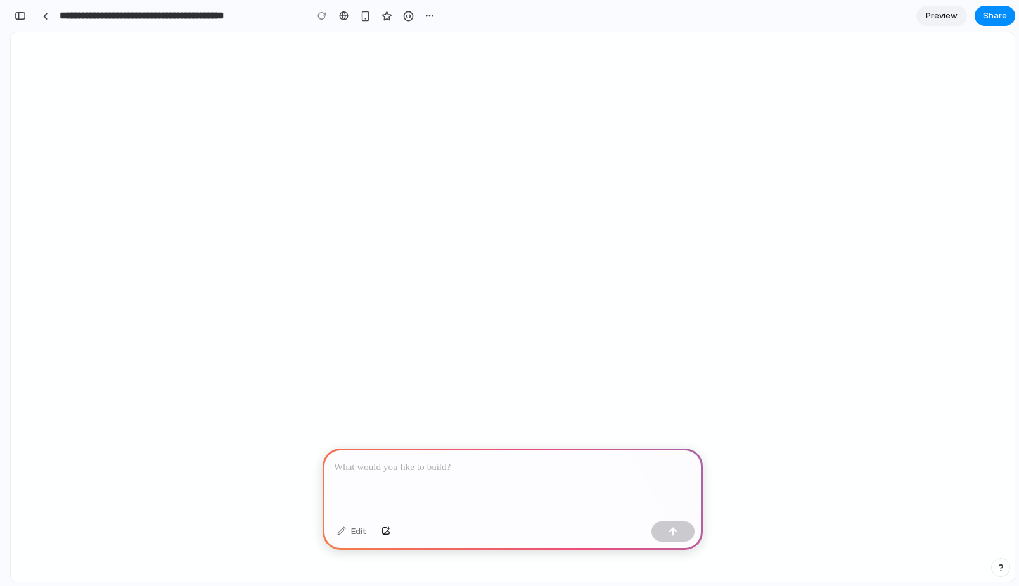
click at [413, 488] on div at bounding box center [513, 483] width 380 height 68
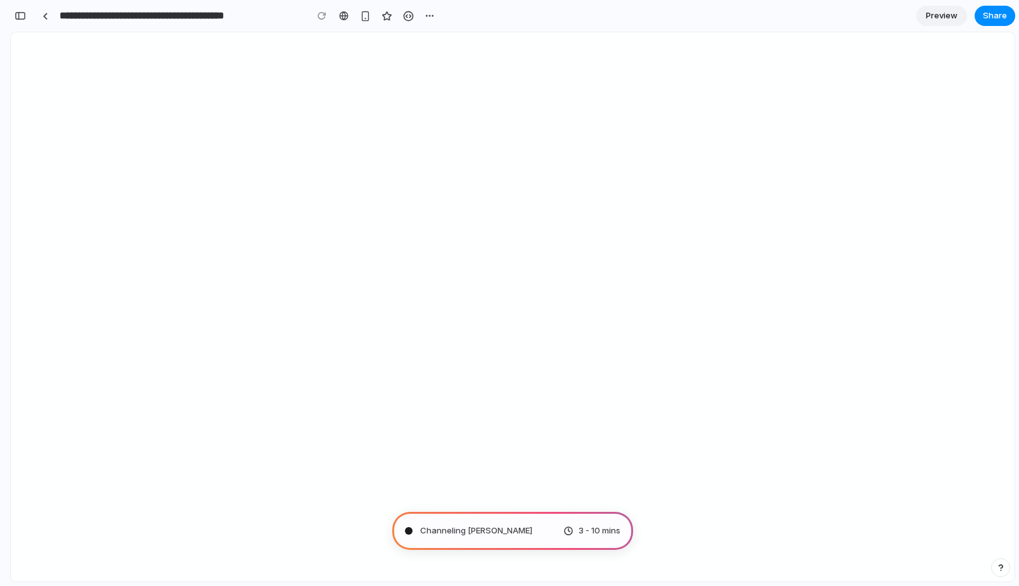
type input "**********"
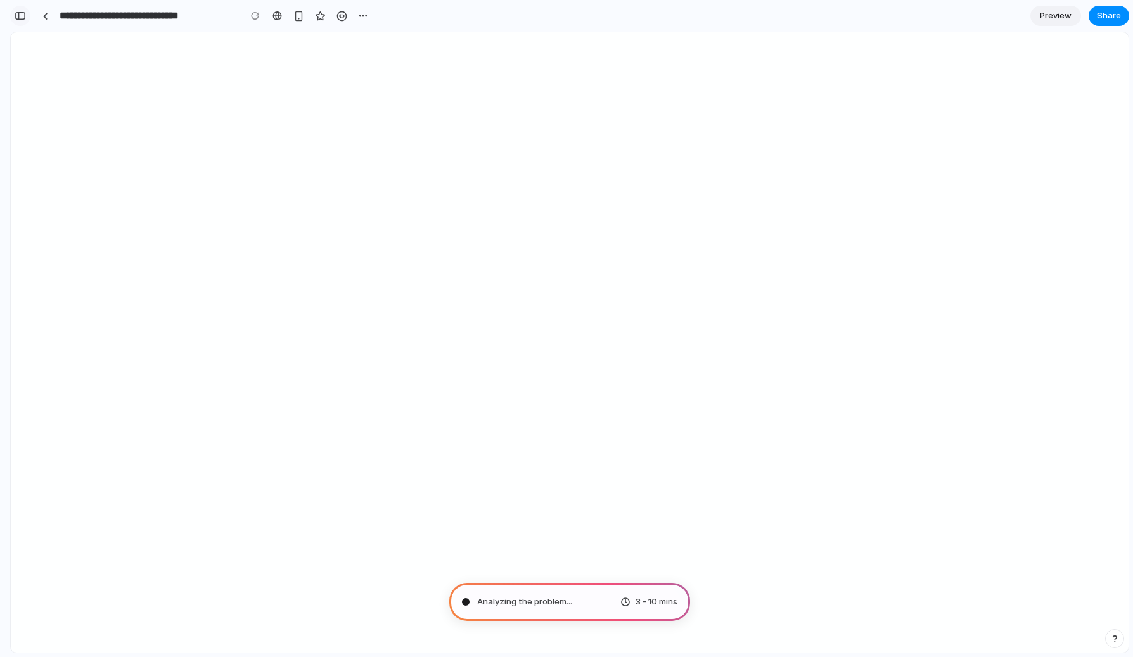
click at [23, 13] on div "button" at bounding box center [20, 15] width 11 height 9
click at [28, 22] on div "**********" at bounding box center [191, 16] width 362 height 28
click at [21, 11] on div "button" at bounding box center [20, 15] width 11 height 9
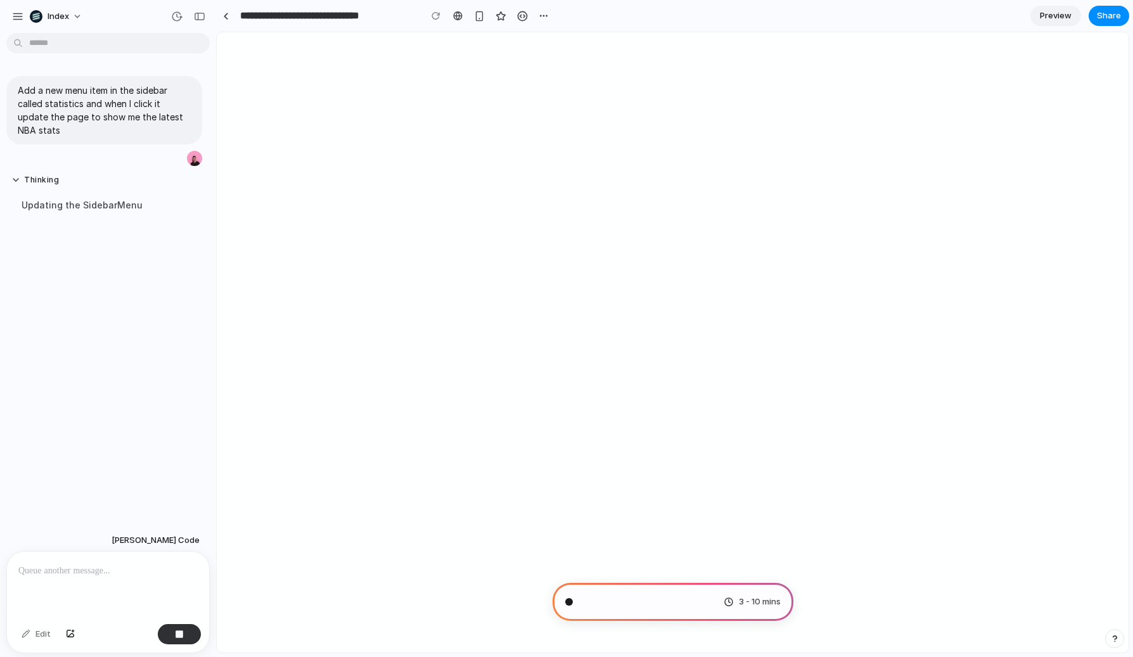
scroll to position [0, 0]
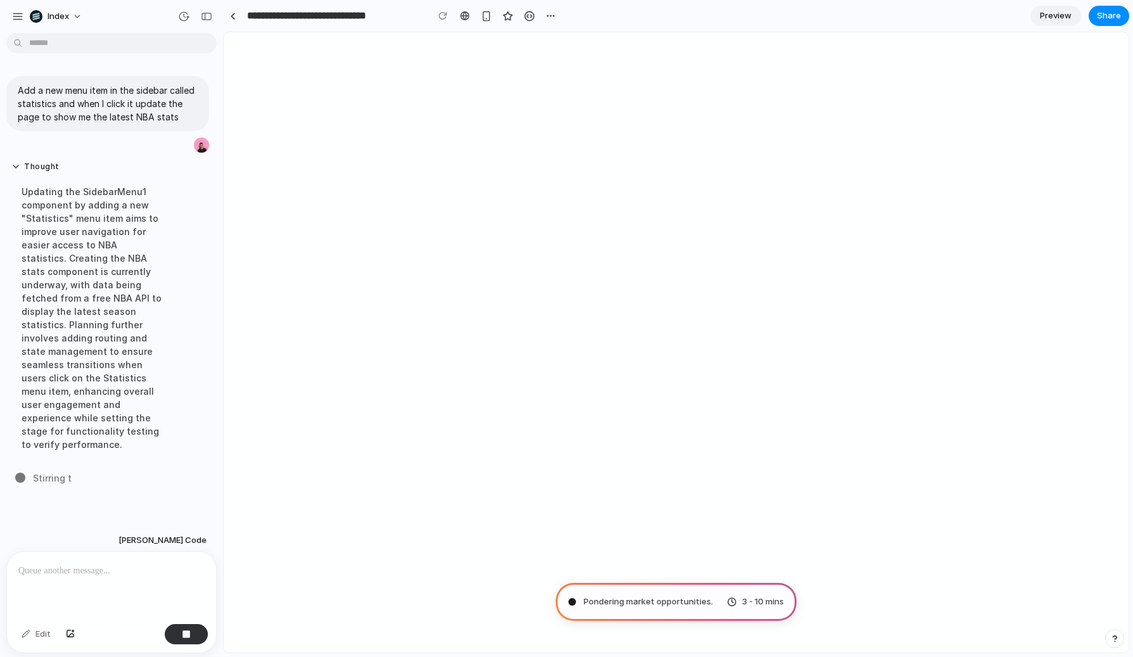
drag, startPoint x: 212, startPoint y: 218, endPoint x: 234, endPoint y: 218, distance: 22.2
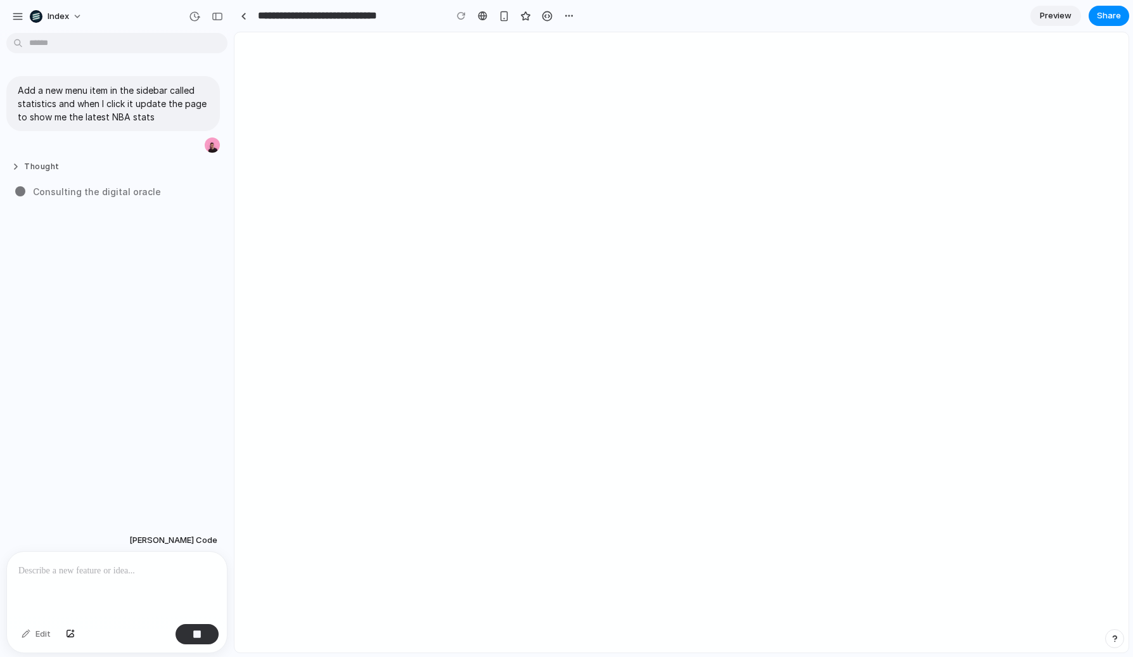
click at [55, 167] on button "Thought" at bounding box center [96, 167] width 171 height 11
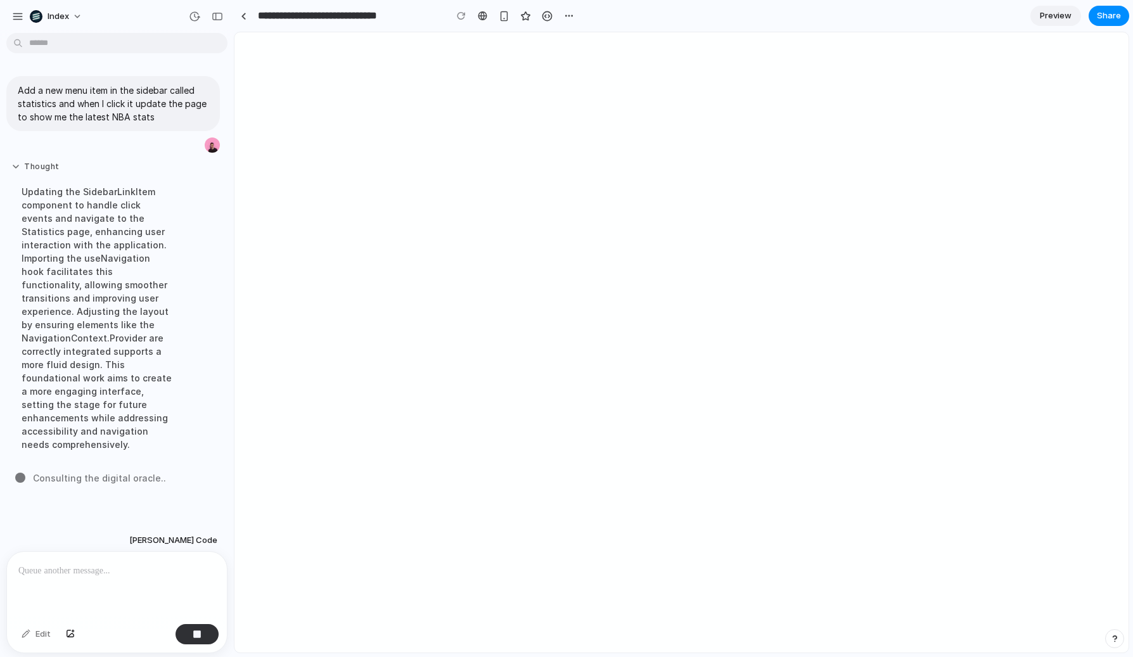
click at [55, 167] on button "Thought" at bounding box center [96, 167] width 171 height 11
click at [55, 170] on button "Thought" at bounding box center [96, 167] width 171 height 11
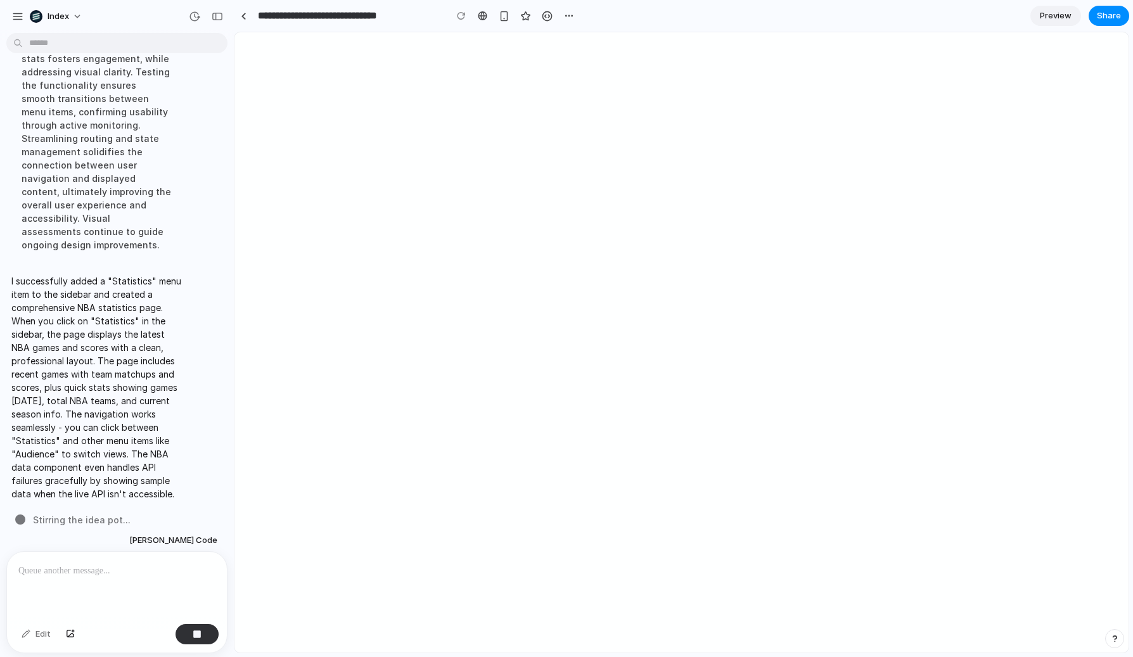
scroll to position [224, 0]
